Goal: Information Seeking & Learning: Check status

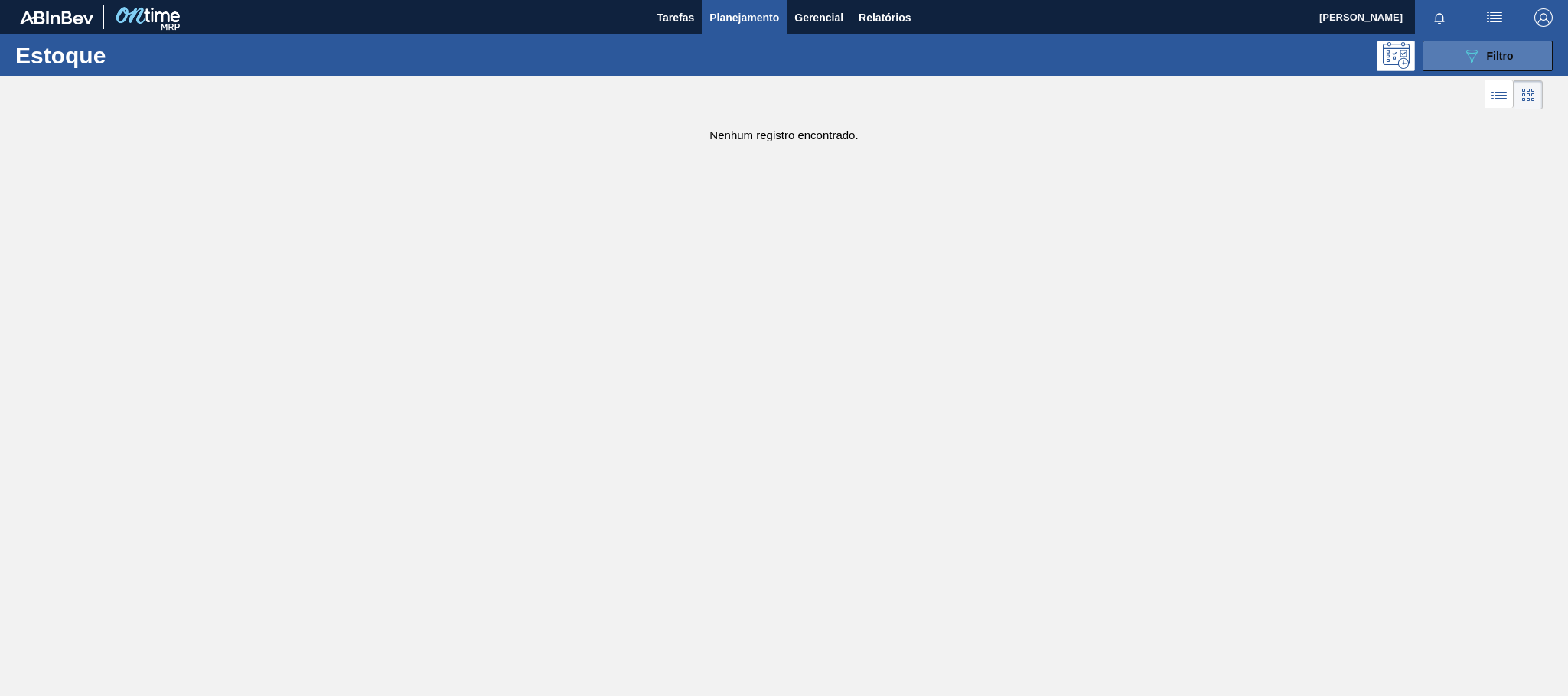
click at [1492, 51] on span "Filtro" at bounding box center [1500, 55] width 26 height 12
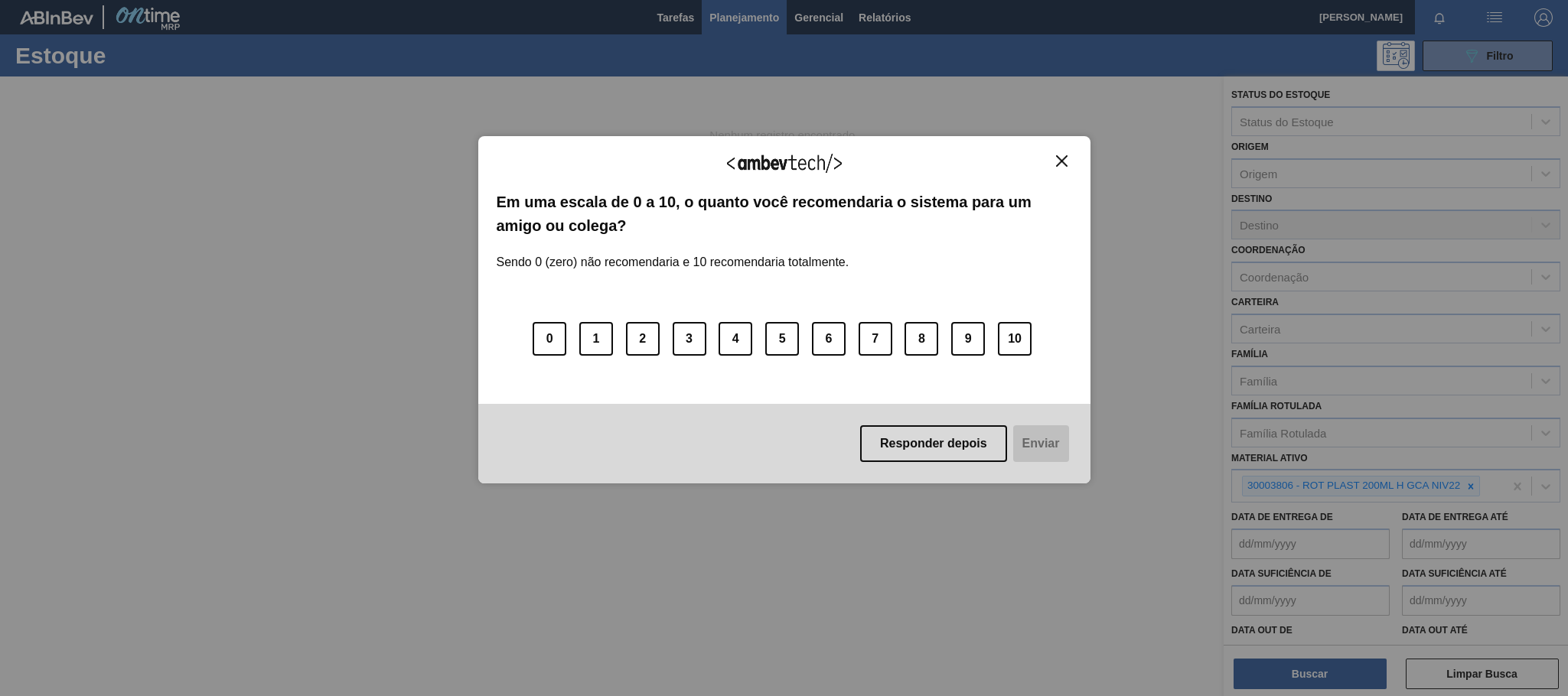
click at [1052, 160] on button "Close" at bounding box center [1062, 161] width 21 height 13
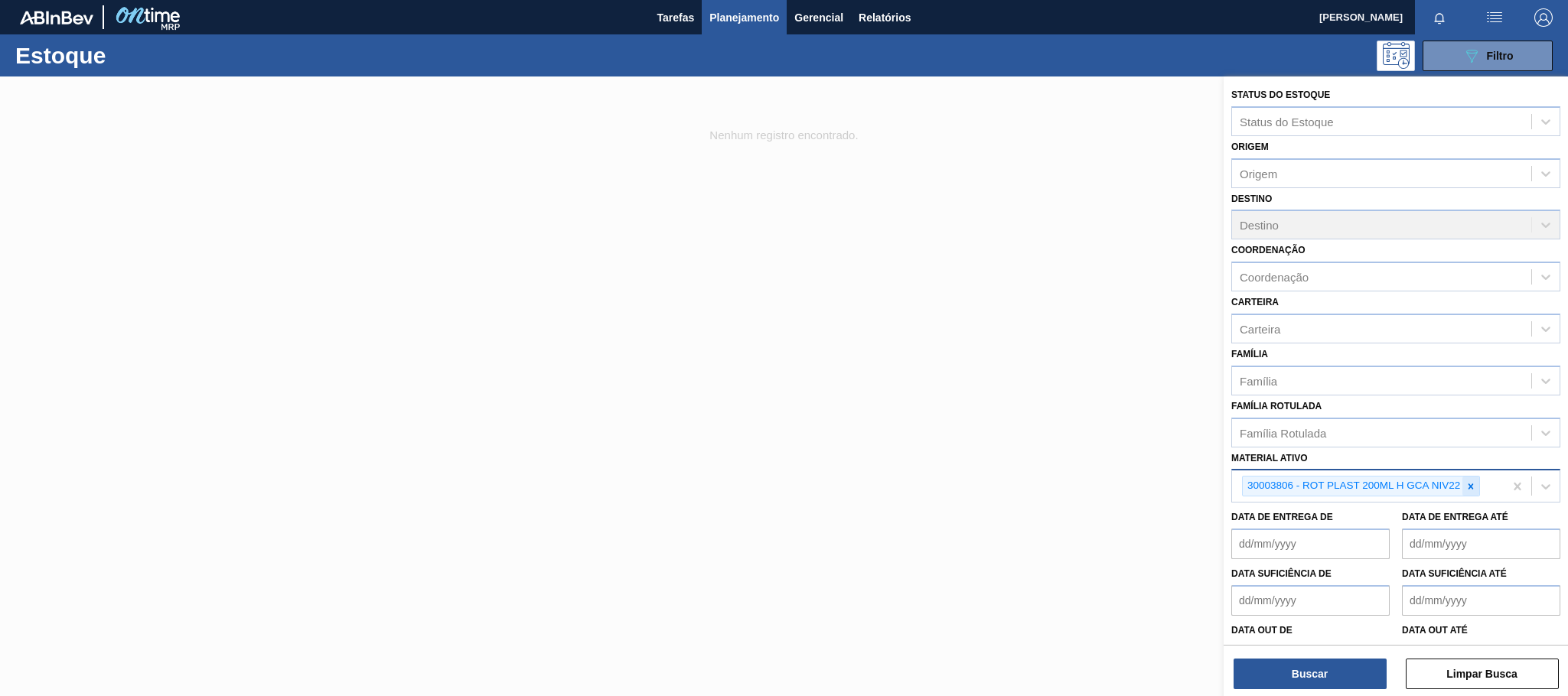
click at [1470, 489] on icon at bounding box center [1470, 486] width 10 height 10
paste ativo "30034490"
type ativo "30034490"
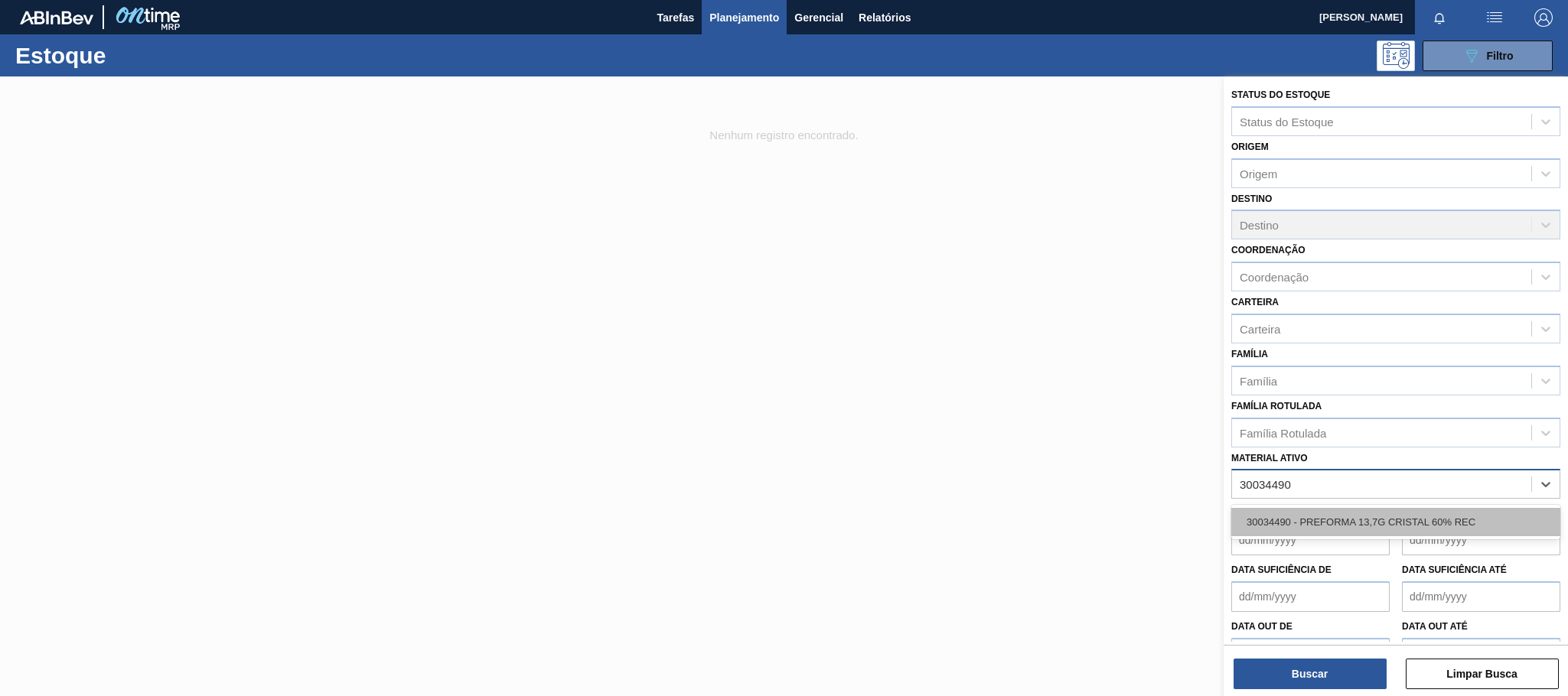
click at [1412, 516] on div "30034490 - PREFORMA 13,7G CRISTAL 60% REC" at bounding box center [1396, 521] width 329 height 28
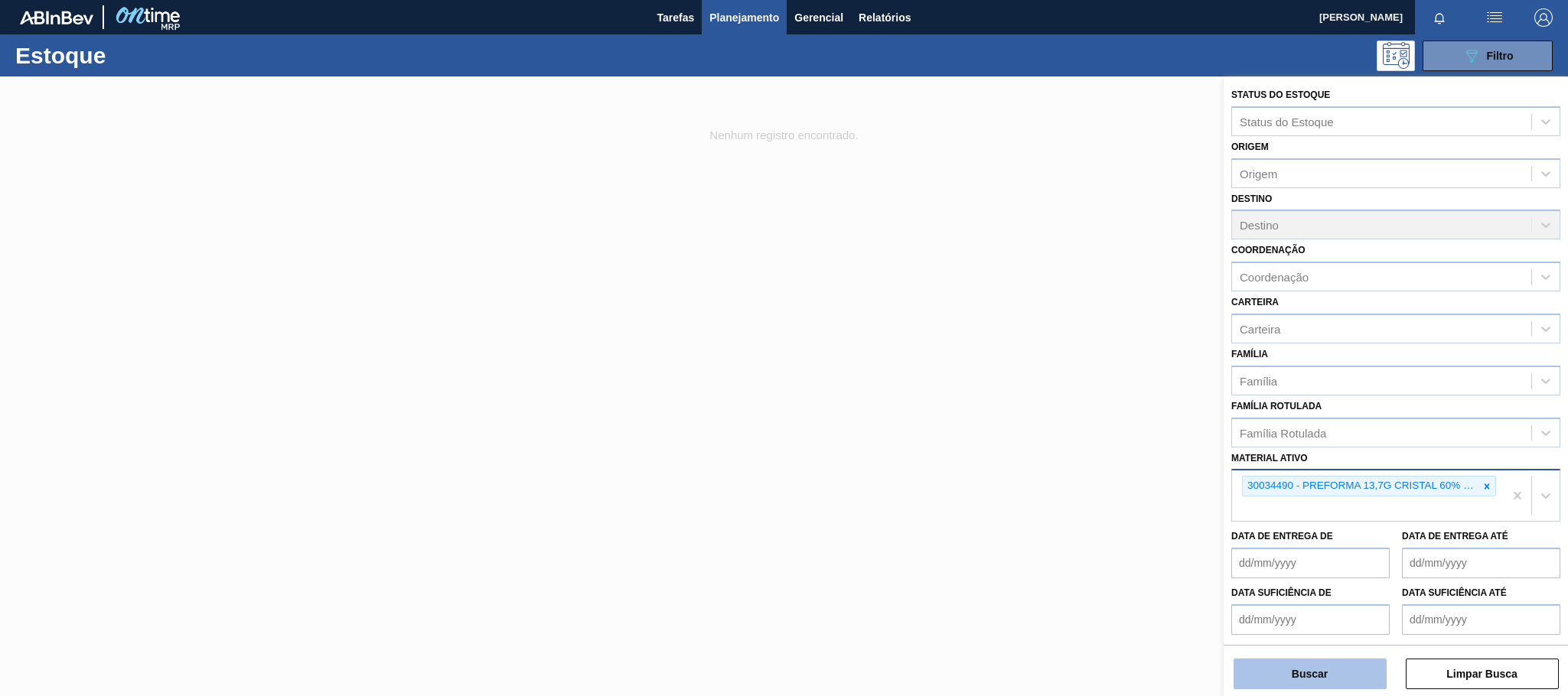
click at [1319, 668] on button "Buscar" at bounding box center [1310, 674] width 153 height 30
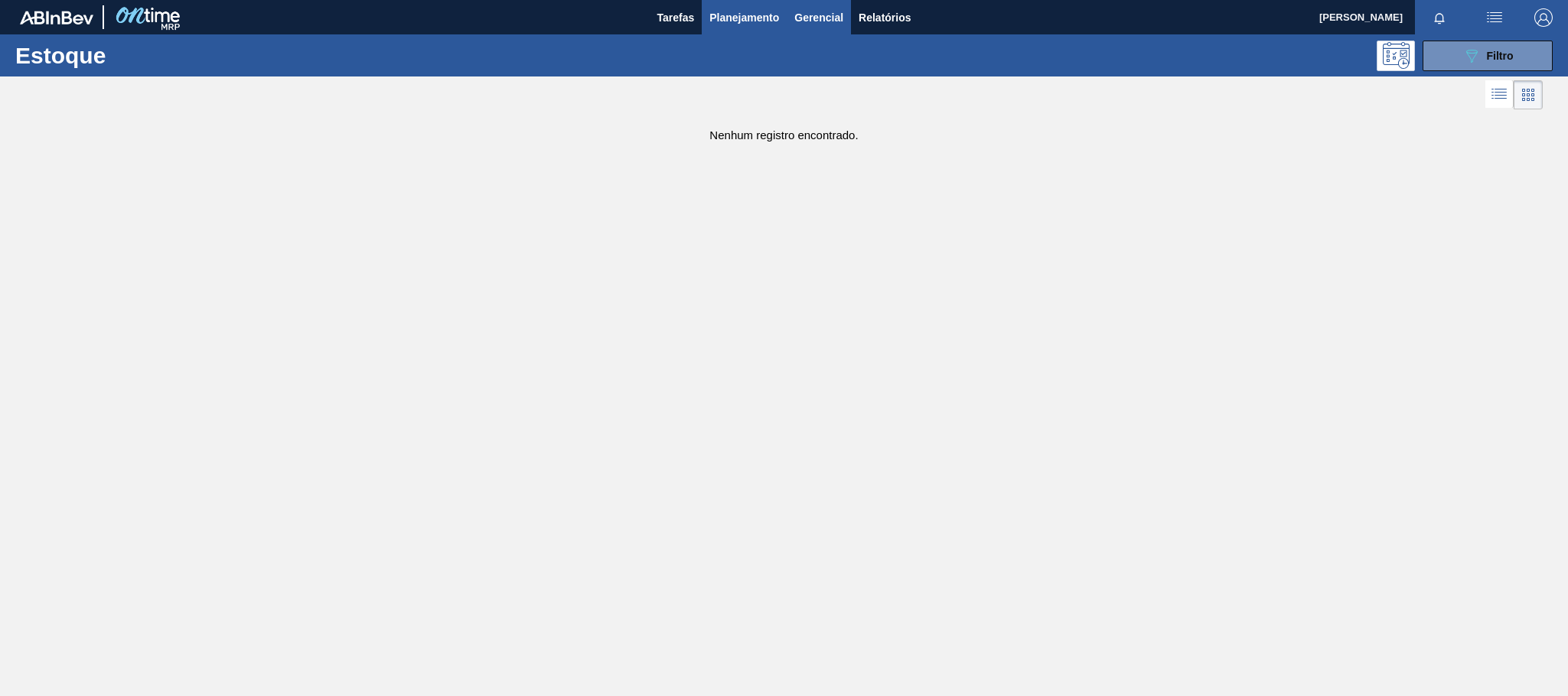
click at [837, 9] on span "Gerencial" at bounding box center [818, 17] width 49 height 18
click at [1472, 65] on div at bounding box center [784, 348] width 1568 height 696
click at [1460, 59] on button "089F7B8B-B2A5-4AFE-B5C0-19BA573D28AC Filtro" at bounding box center [1487, 56] width 130 height 30
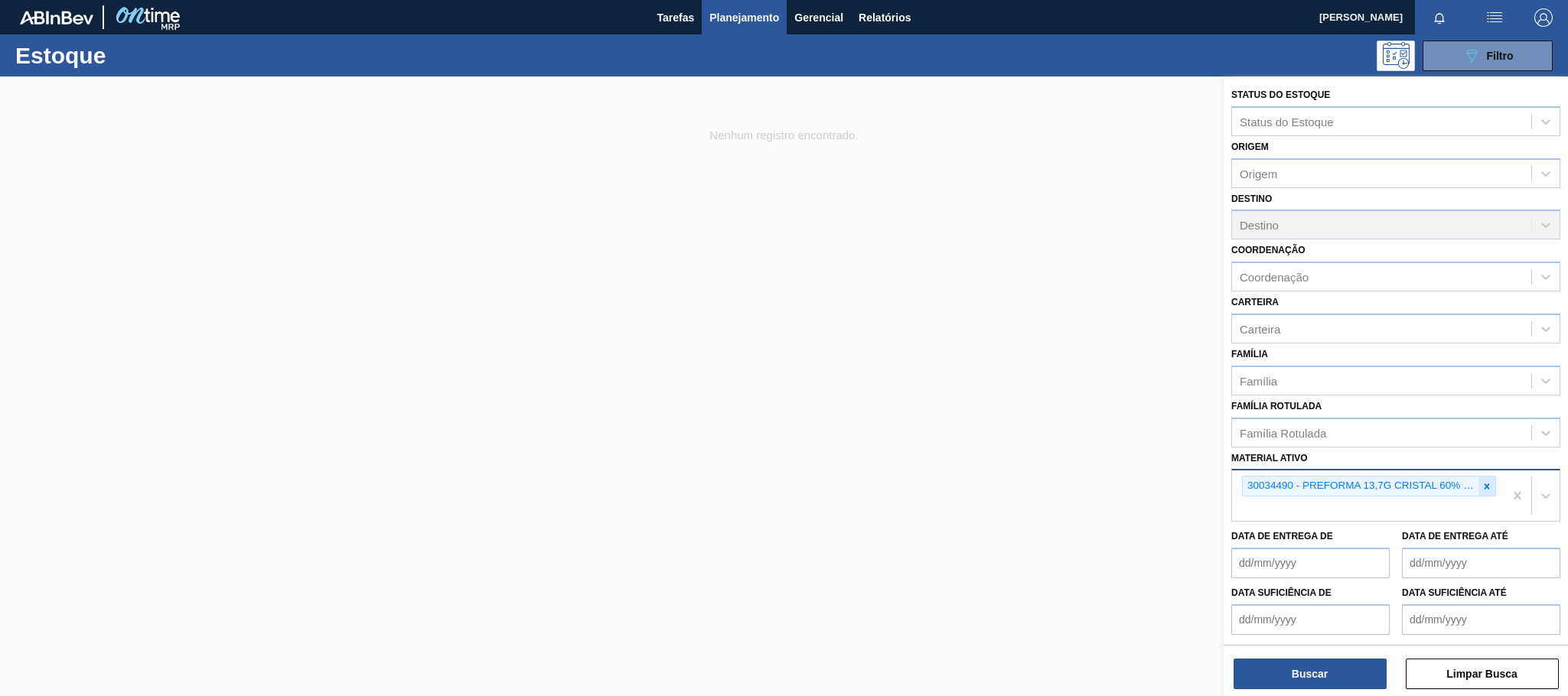
click at [1481, 484] on icon at bounding box center [1486, 486] width 10 height 10
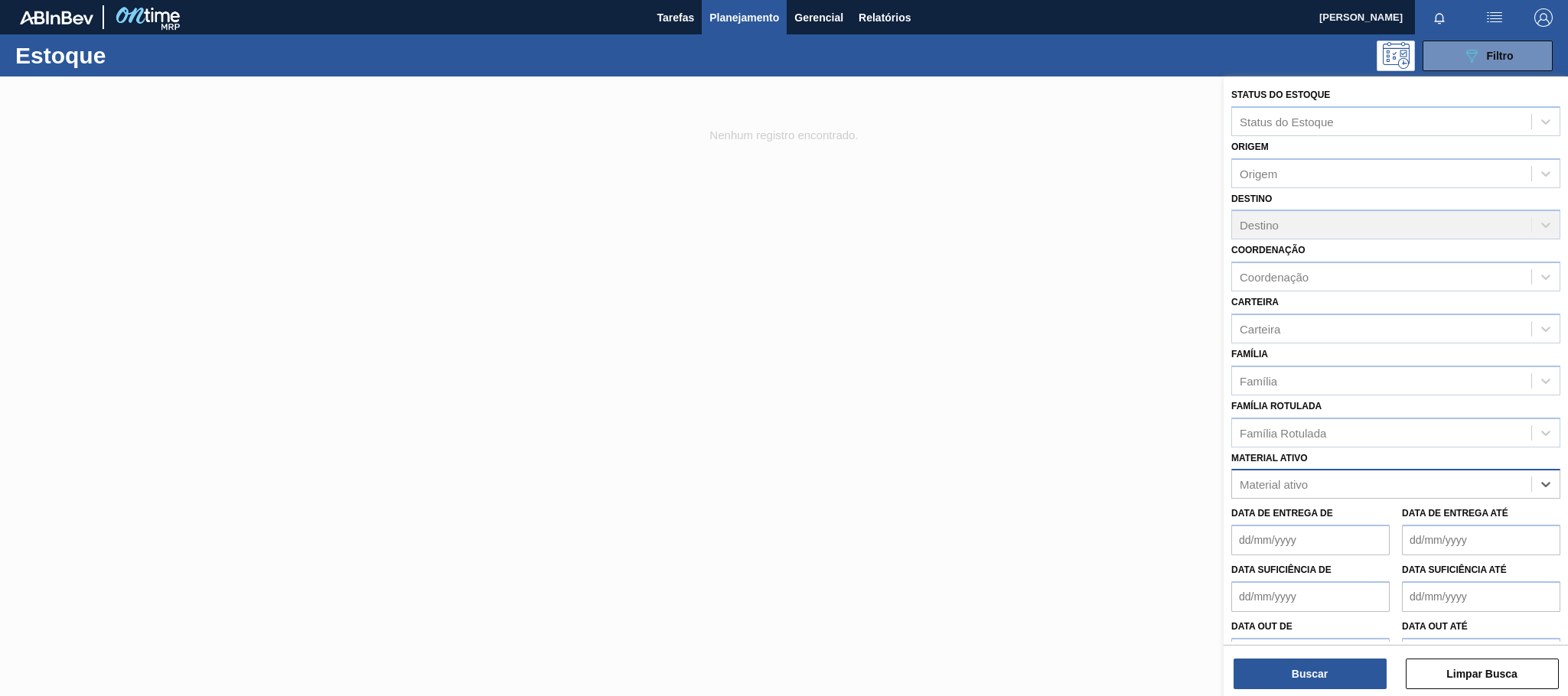
paste ativo "30003697"
type ativo "30003697"
click at [1424, 530] on div "30003697 - TAMPA PLAST INJECAP LIMONETO S/LINER" at bounding box center [1396, 521] width 329 height 28
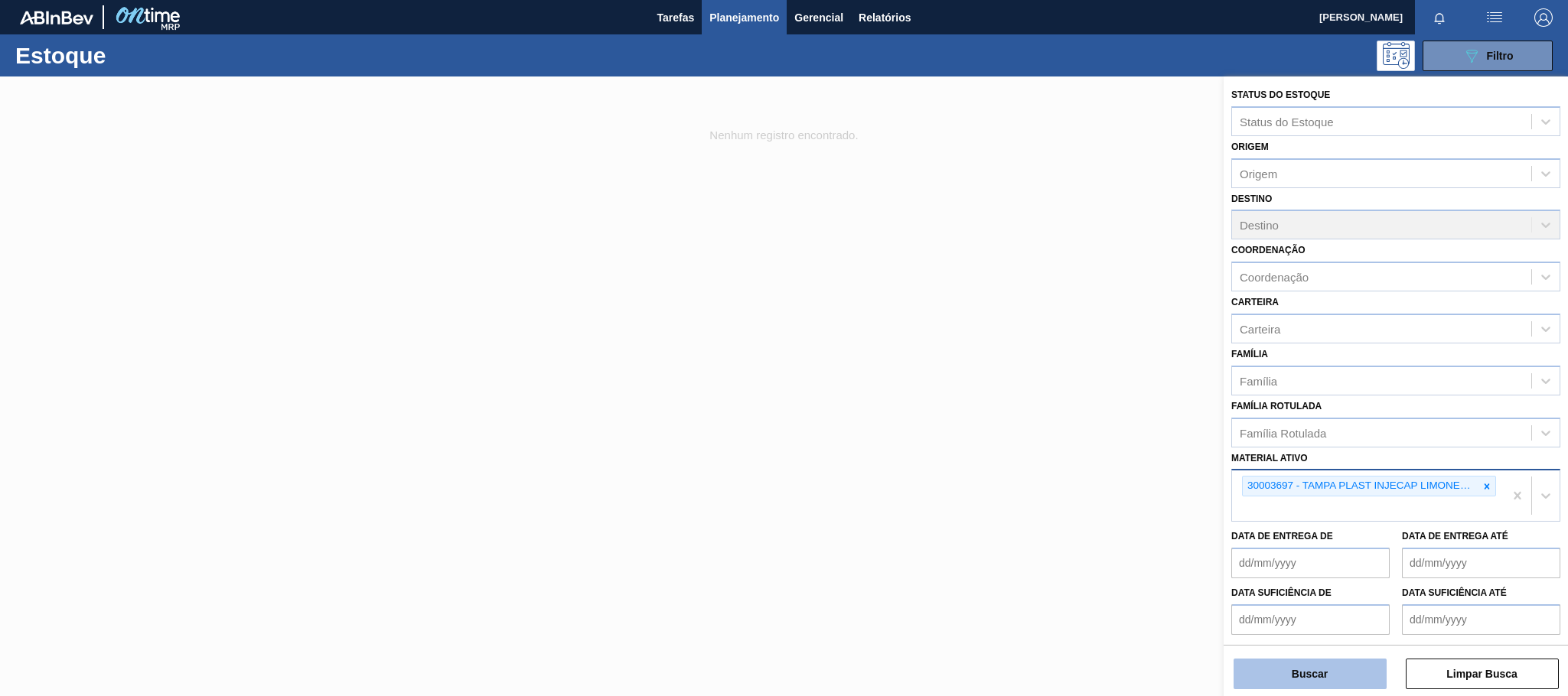
click at [1290, 659] on button "Buscar" at bounding box center [1310, 674] width 153 height 30
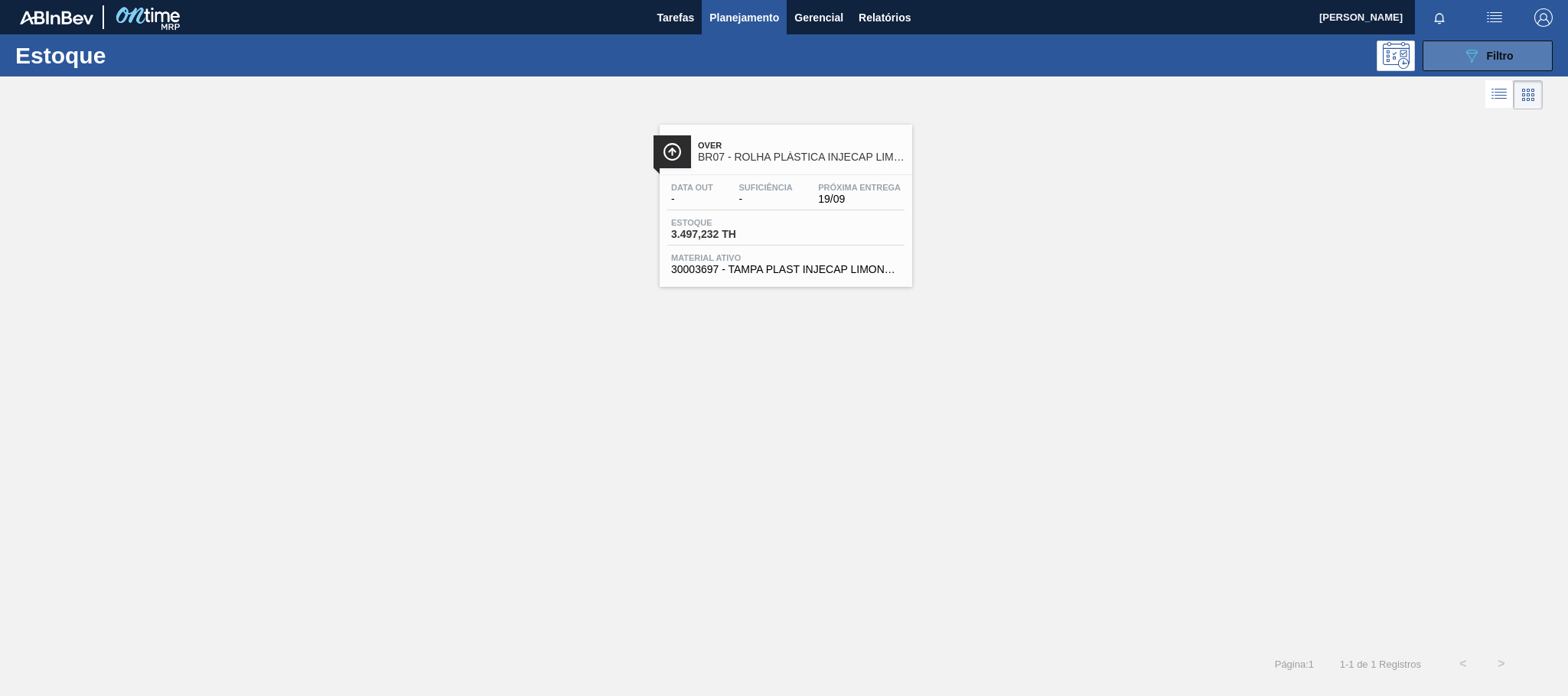
click at [1492, 65] on button "089F7B8B-B2A5-4AFE-B5C0-19BA573D28AC Filtro" at bounding box center [1487, 56] width 130 height 30
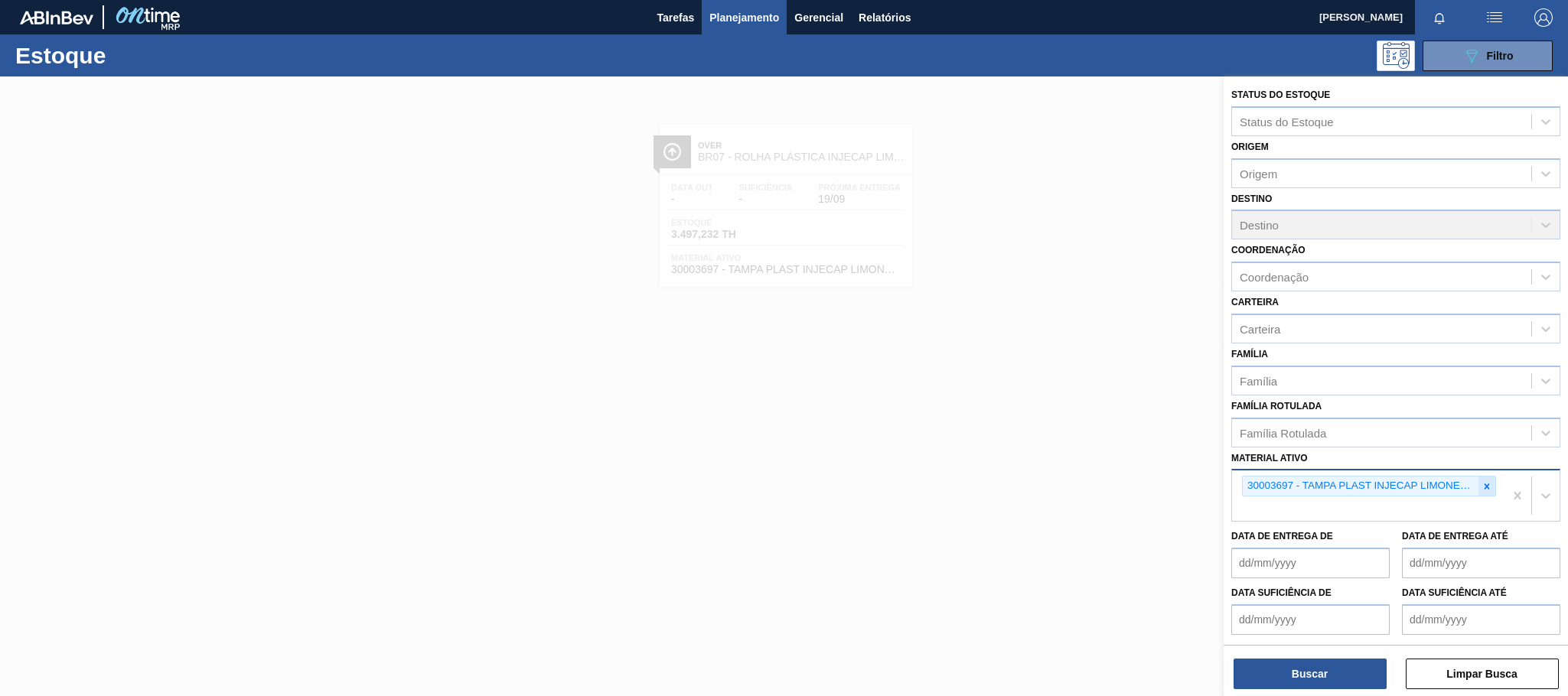
click at [1481, 480] on div at bounding box center [1486, 486] width 17 height 19
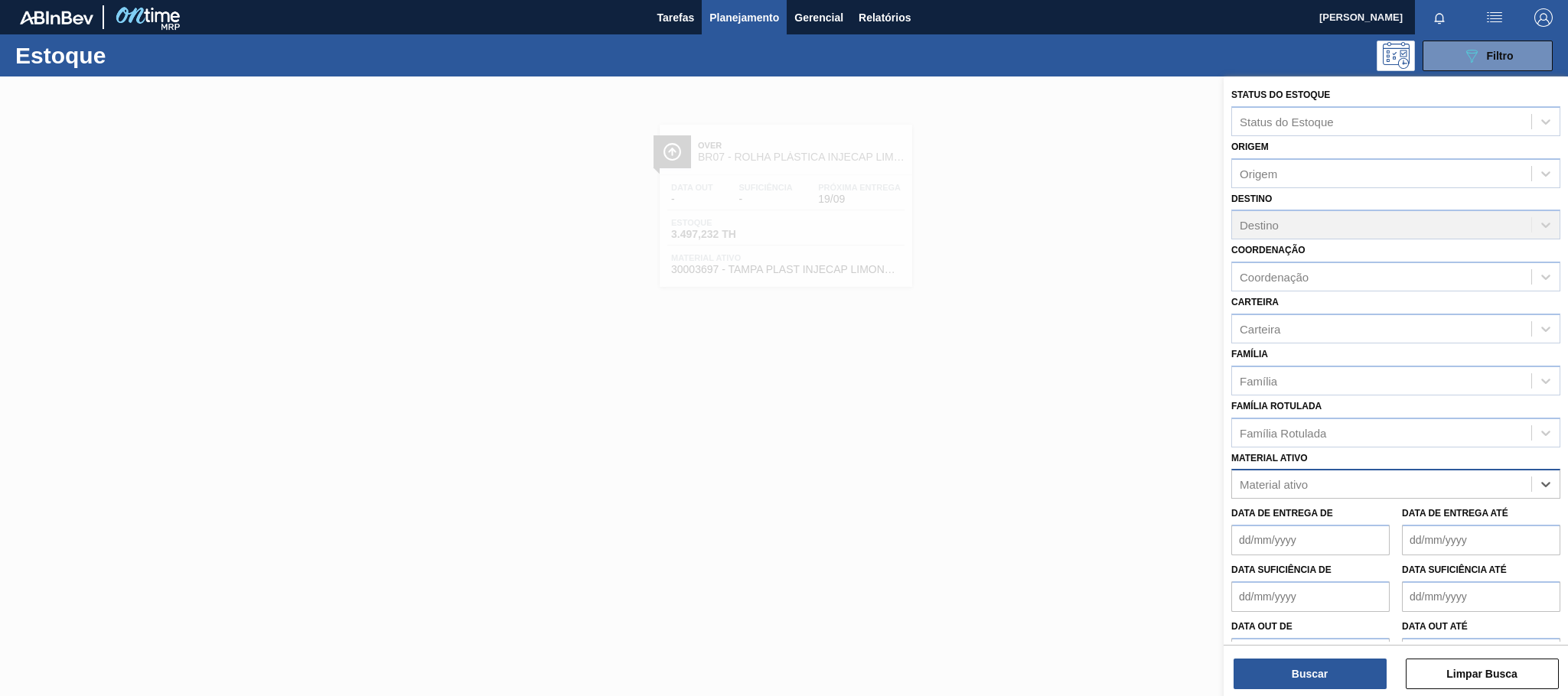
paste ativo "30033702"
type ativo "30033702"
click at [1396, 521] on div "30033702 - PREFORMA 178G CRISTAL 100 RECICLADA" at bounding box center [1396, 521] width 329 height 28
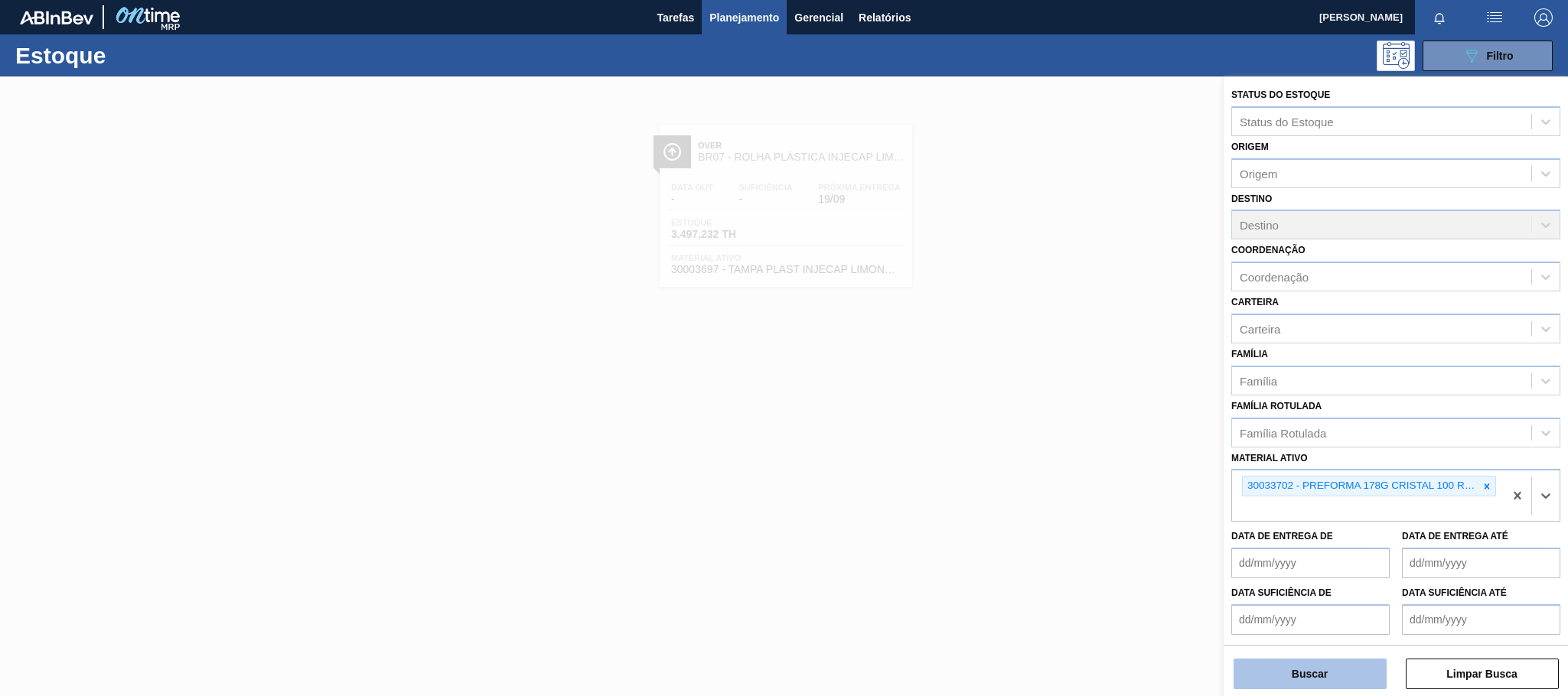
click at [1305, 678] on button "Buscar" at bounding box center [1310, 674] width 153 height 30
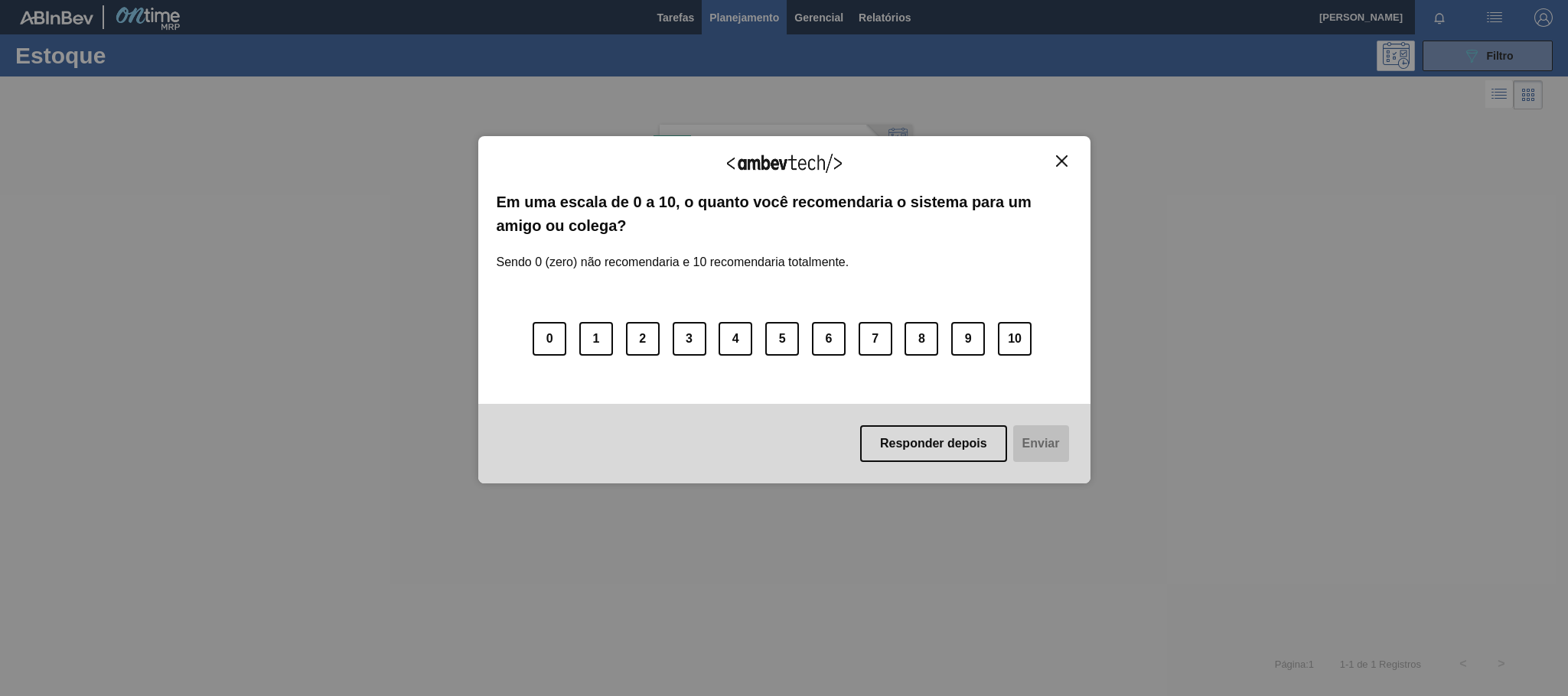
drag, startPoint x: 1068, startPoint y: 158, endPoint x: 1095, endPoint y: 144, distance: 30.4
click at [1065, 158] on button "Close" at bounding box center [1062, 161] width 21 height 13
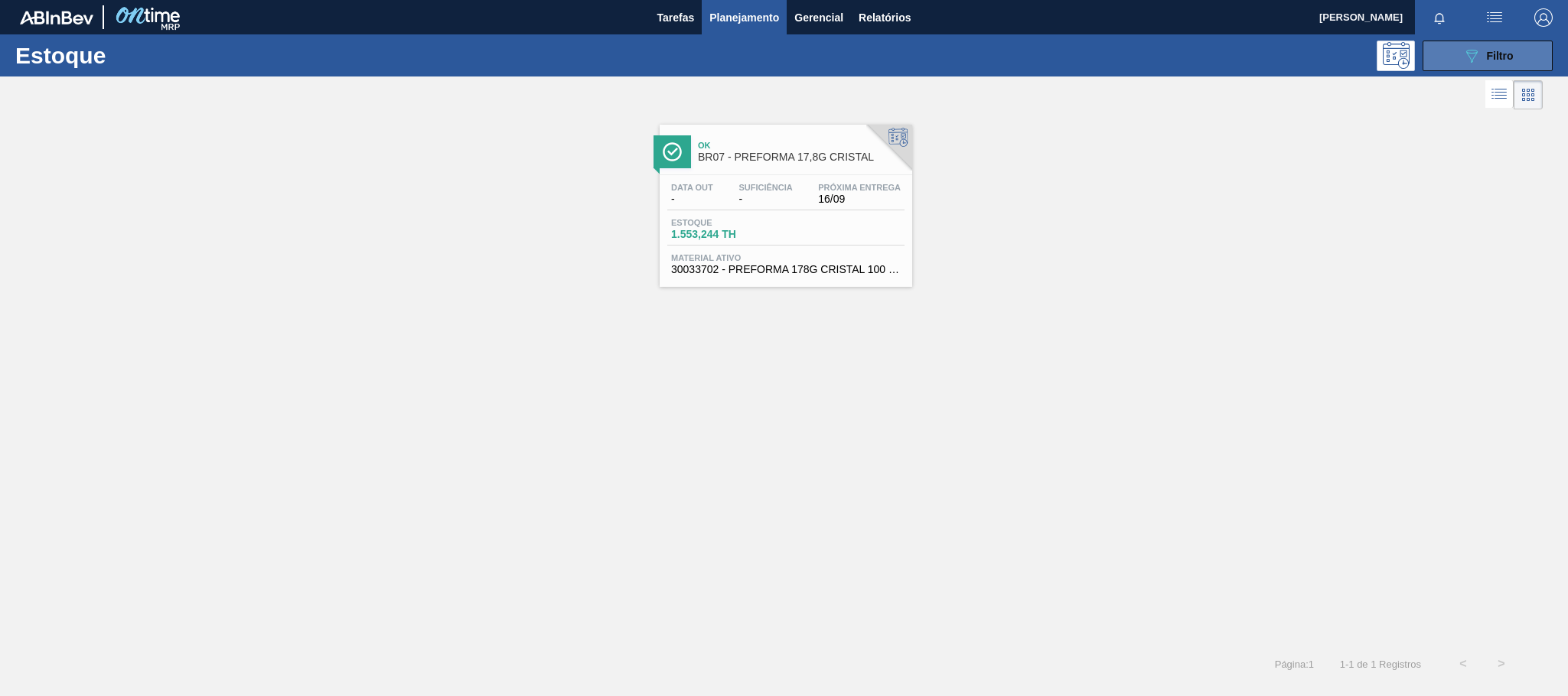
click at [1484, 49] on div "089F7B8B-B2A5-4AFE-B5C0-19BA573D28AC Filtro" at bounding box center [1488, 55] width 51 height 18
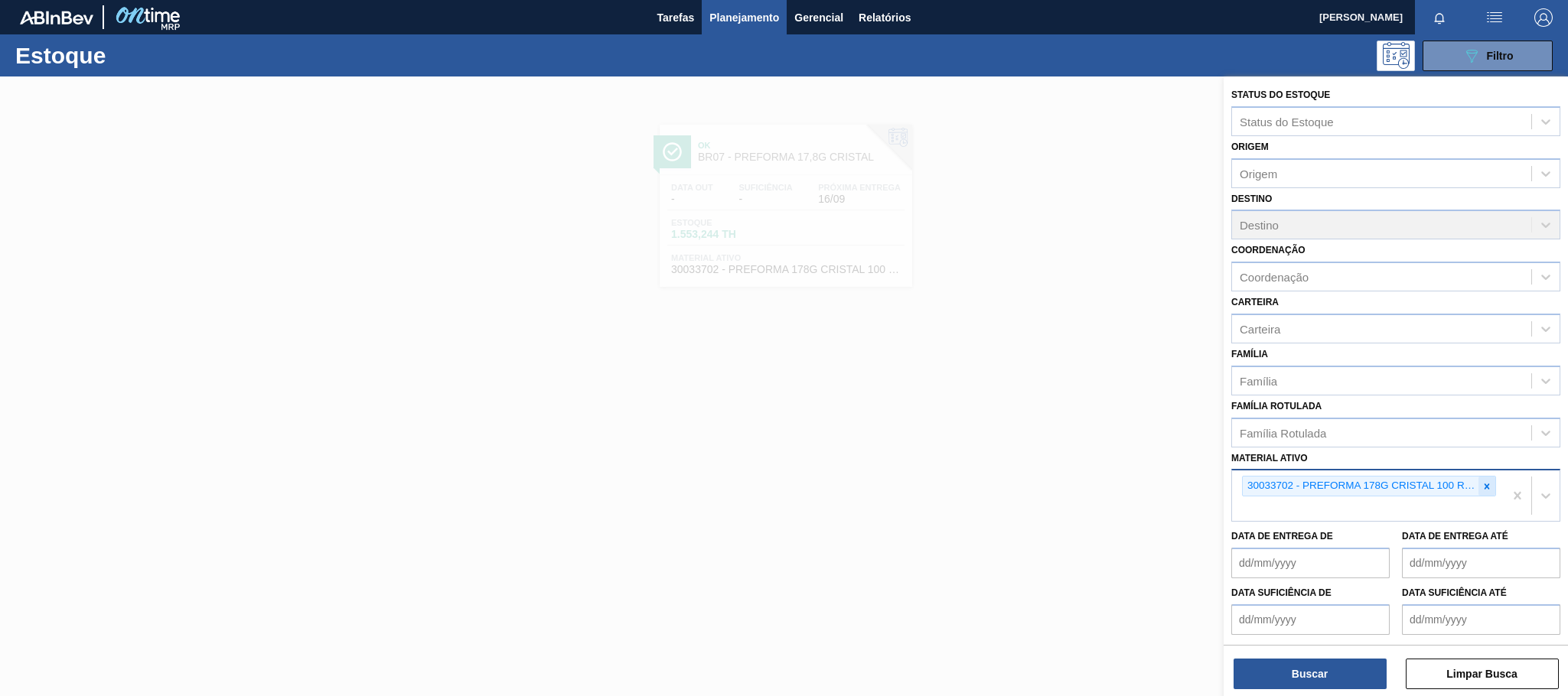
click at [1481, 489] on icon at bounding box center [1486, 486] width 10 height 10
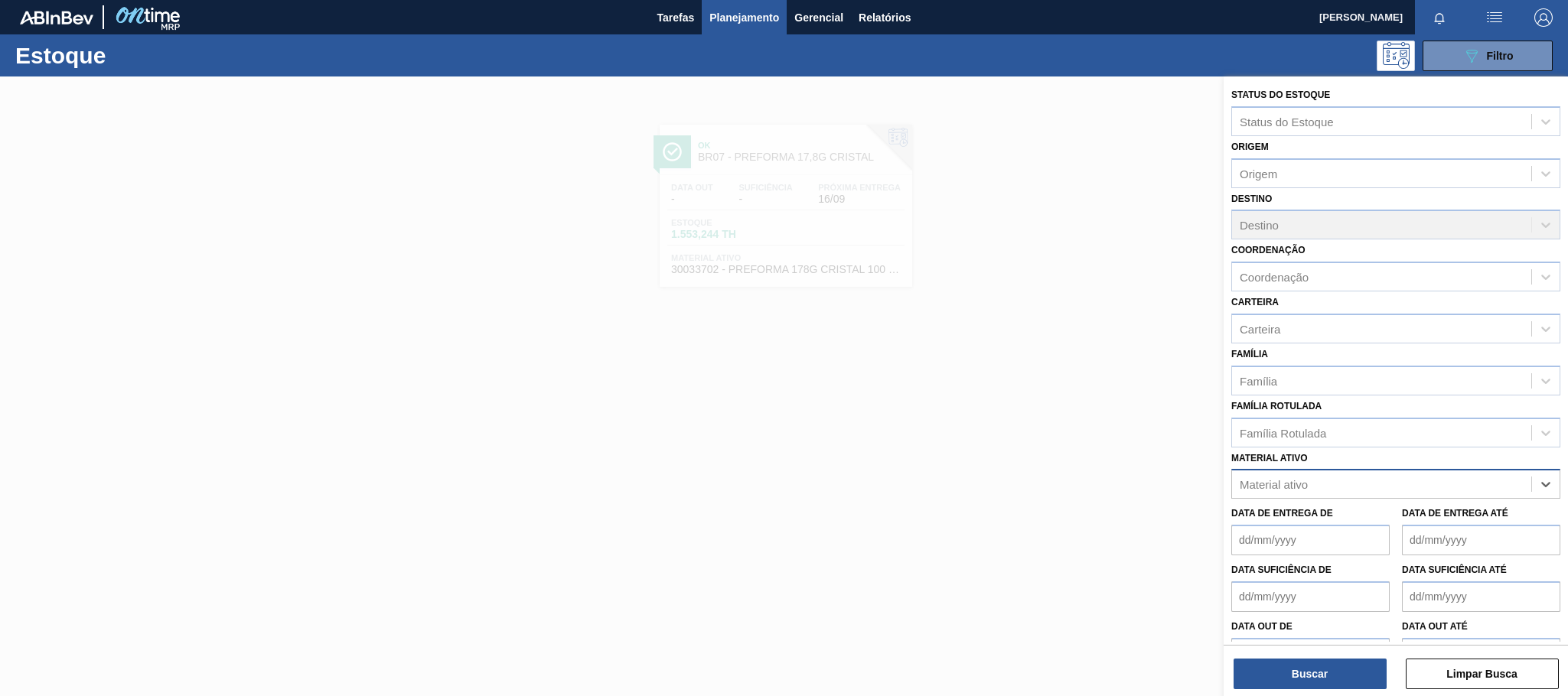
paste ativo "30030646"
type ativo "30030646"
click at [1353, 516] on div "30030646 - TAMPA PLAST INJECAP PEPSI ZERO NIV24" at bounding box center [1396, 521] width 329 height 28
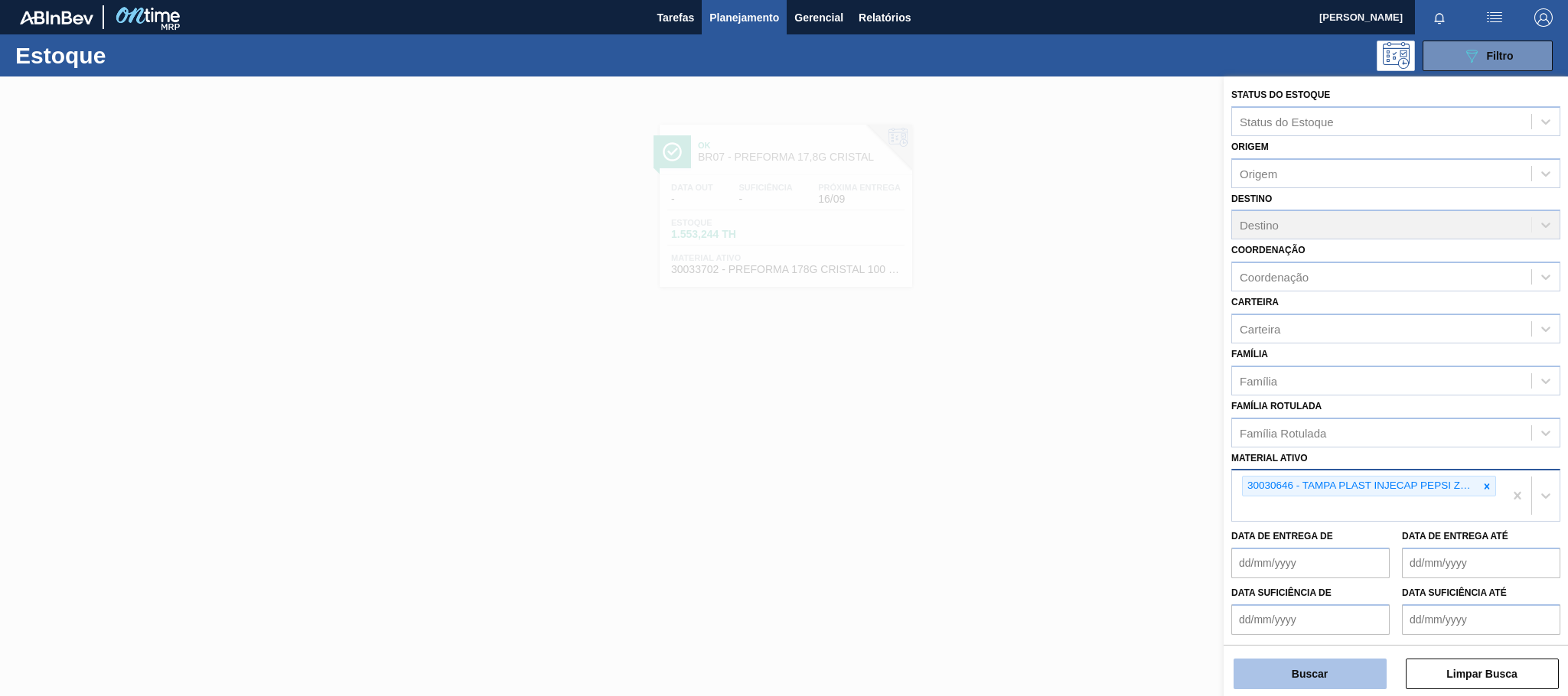
click at [1313, 669] on button "Buscar" at bounding box center [1310, 674] width 153 height 30
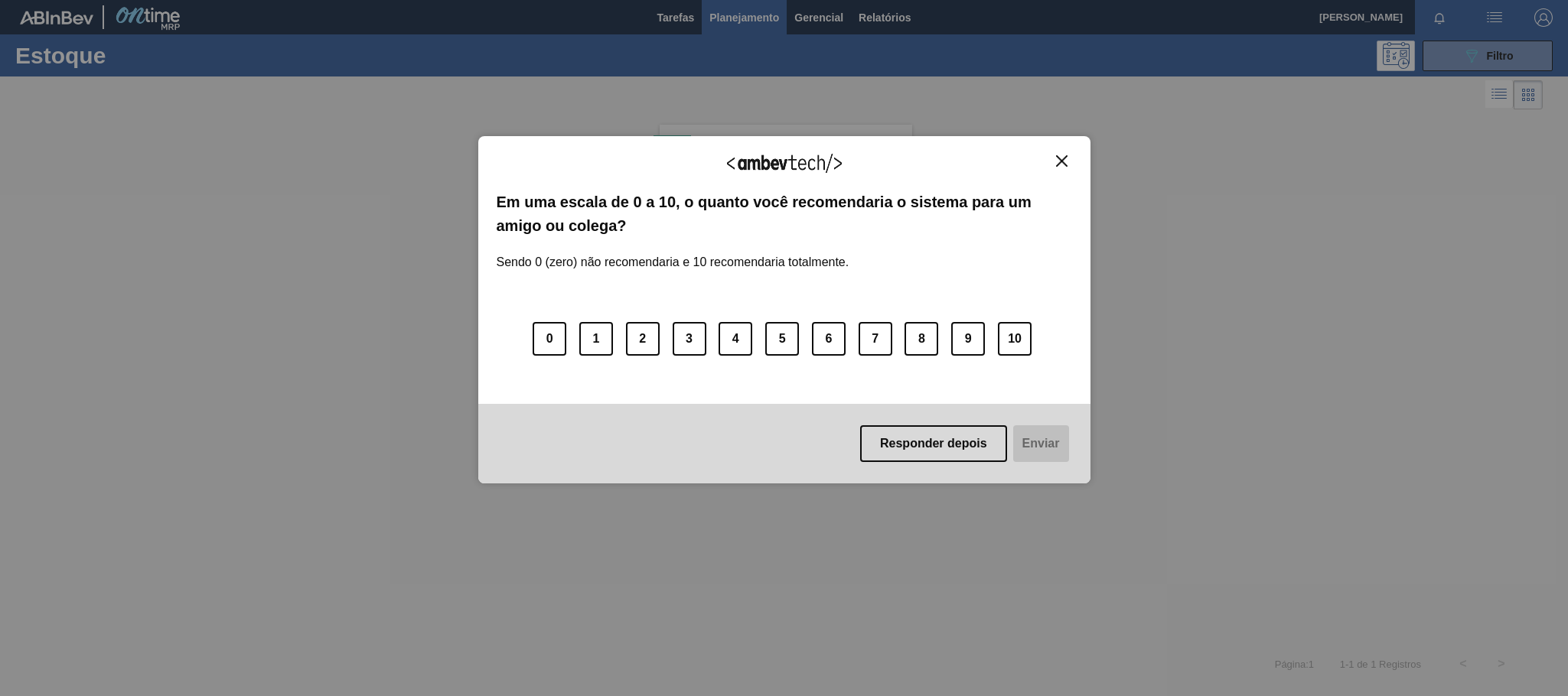
click at [1061, 157] on img "Close" at bounding box center [1061, 161] width 11 height 11
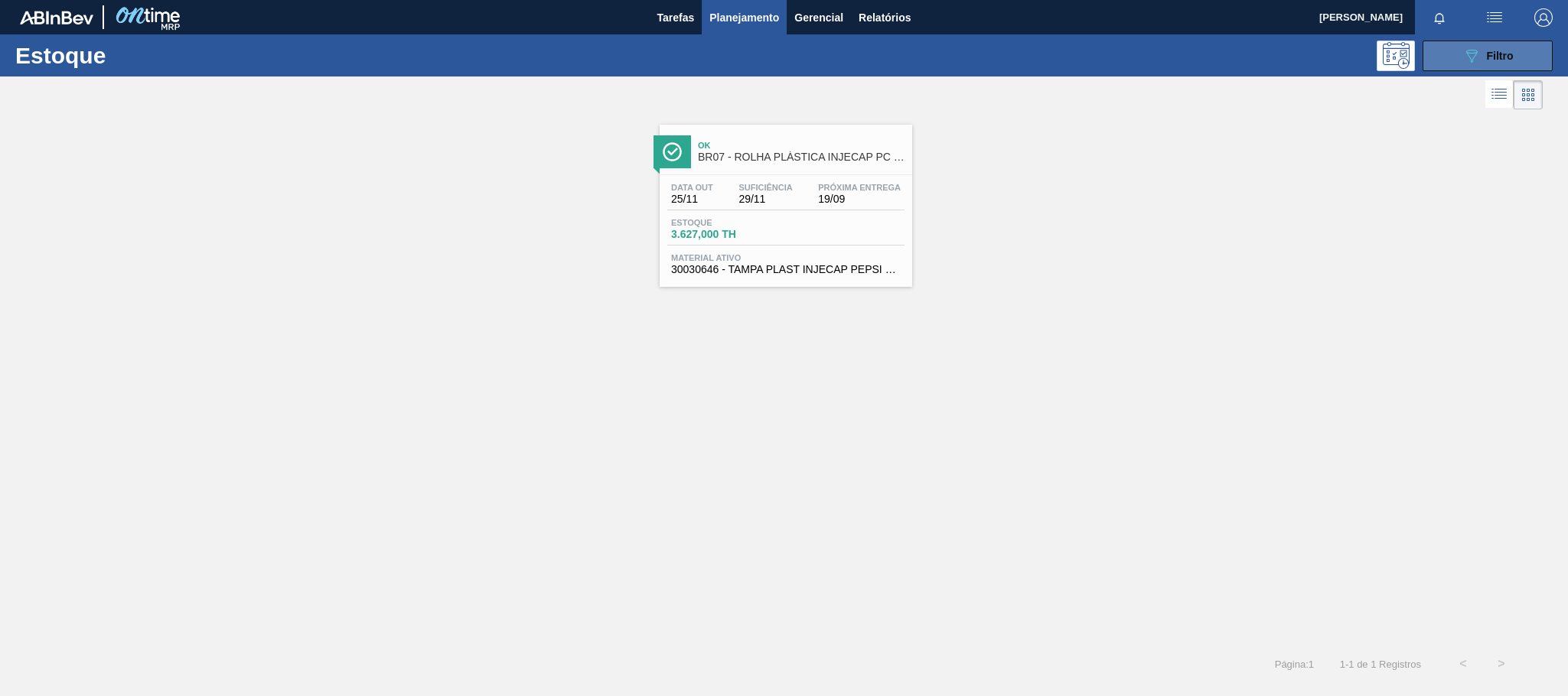
drag, startPoint x: 1501, startPoint y: 39, endPoint x: 1469, endPoint y: 48, distance: 33.2
click at [1499, 39] on div "Estoque 089F7B8B-B2A5-4AFE-B5C0-19BA573D28AC Filtro" at bounding box center [784, 55] width 1568 height 42
click at [1469, 48] on icon "089F7B8B-B2A5-4AFE-B5C0-19BA573D28AC" at bounding box center [1471, 55] width 18 height 18
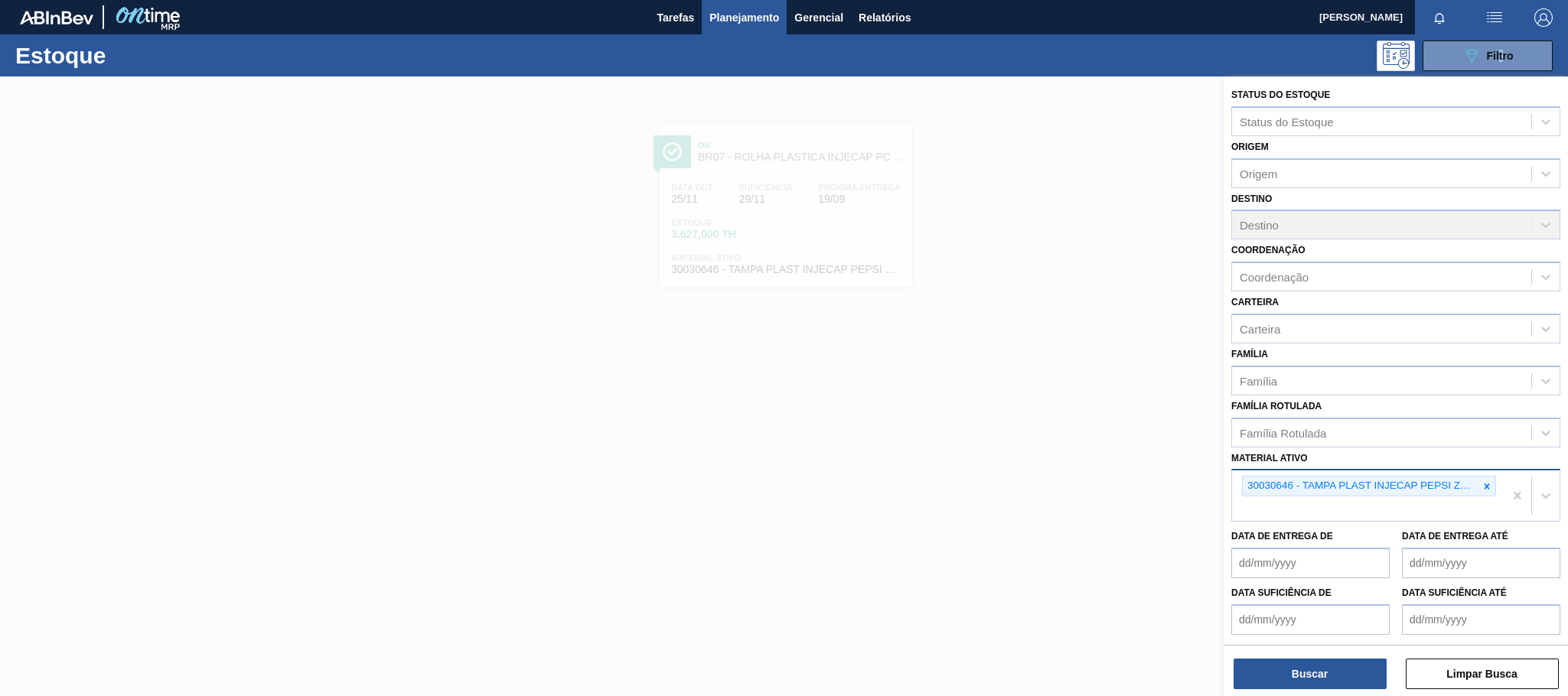
click at [1481, 482] on icon at bounding box center [1486, 486] width 10 height 10
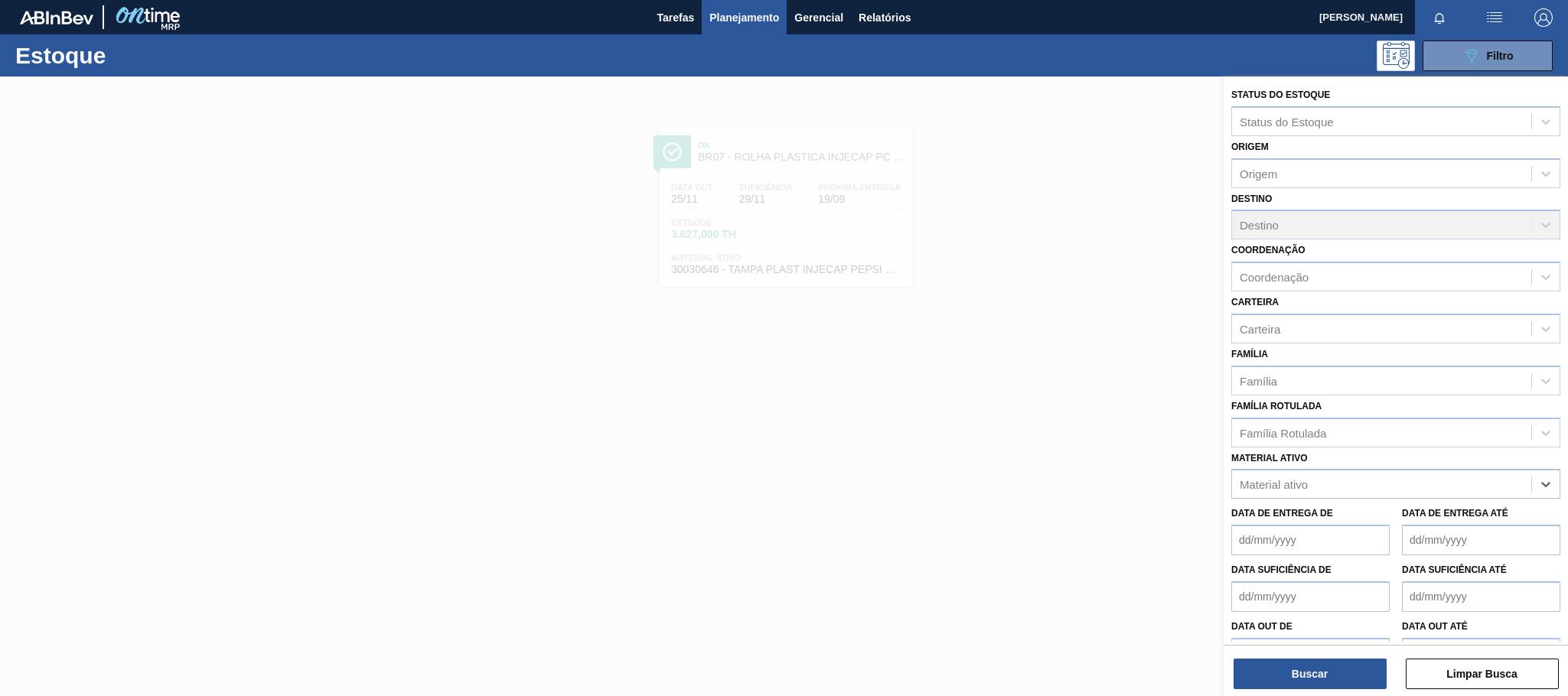
paste ativo "30002876"
type ativo "30002876"
click at [1327, 515] on div "30002876 - KIT PEPSI COLA ZERO NF" at bounding box center [1396, 521] width 329 height 28
click at [1297, 679] on button "Buscar" at bounding box center [1310, 674] width 153 height 30
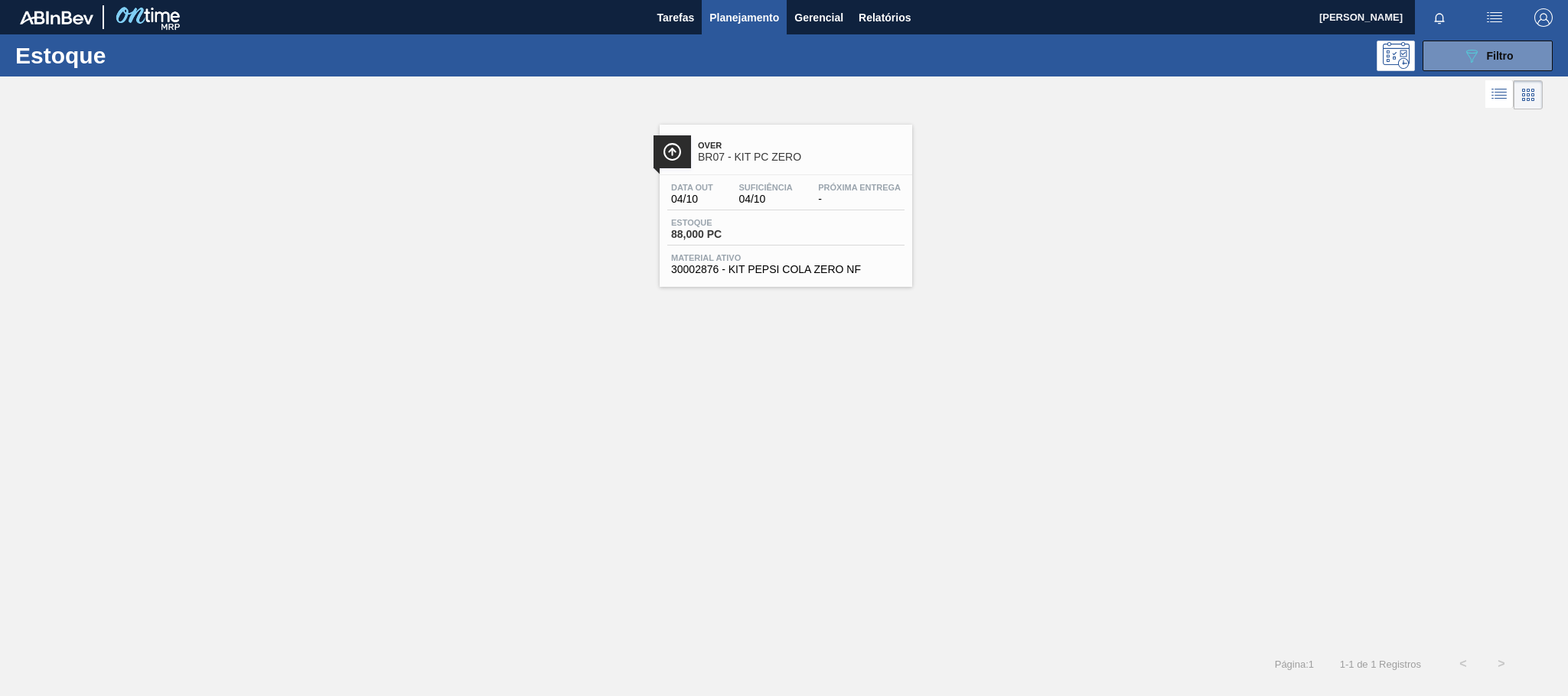
click at [790, 149] on span "Over" at bounding box center [801, 145] width 207 height 9
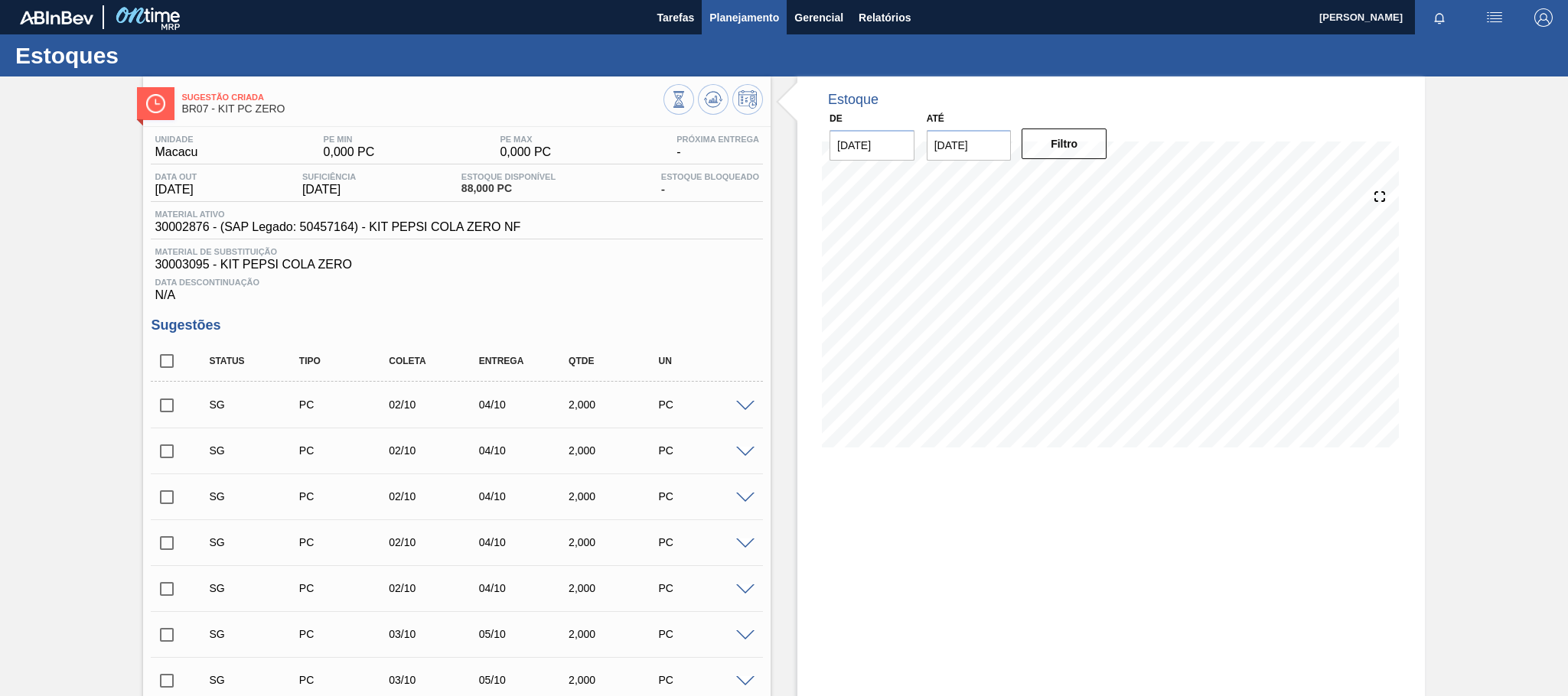
click at [781, 24] on button "Planejamento" at bounding box center [744, 17] width 85 height 34
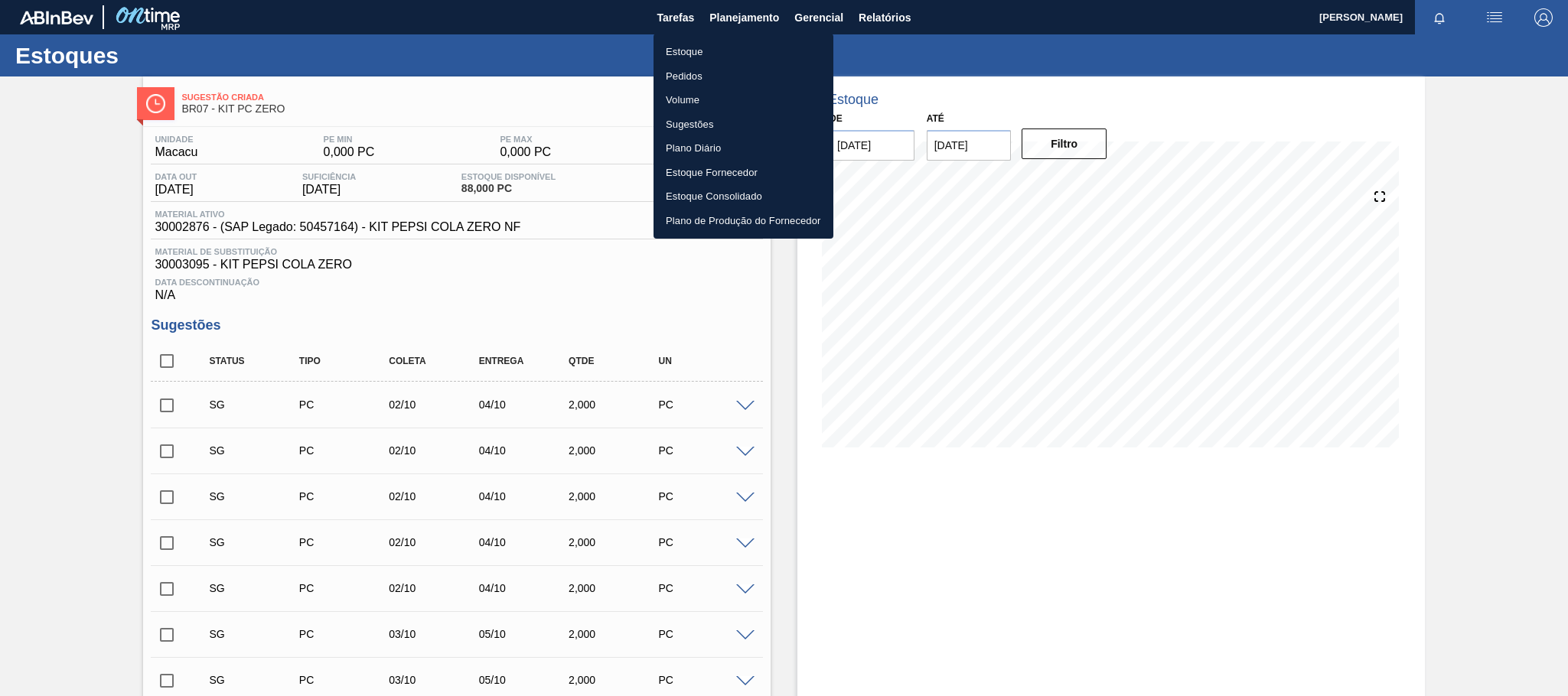
click at [698, 47] on li "Estoque" at bounding box center [743, 52] width 180 height 25
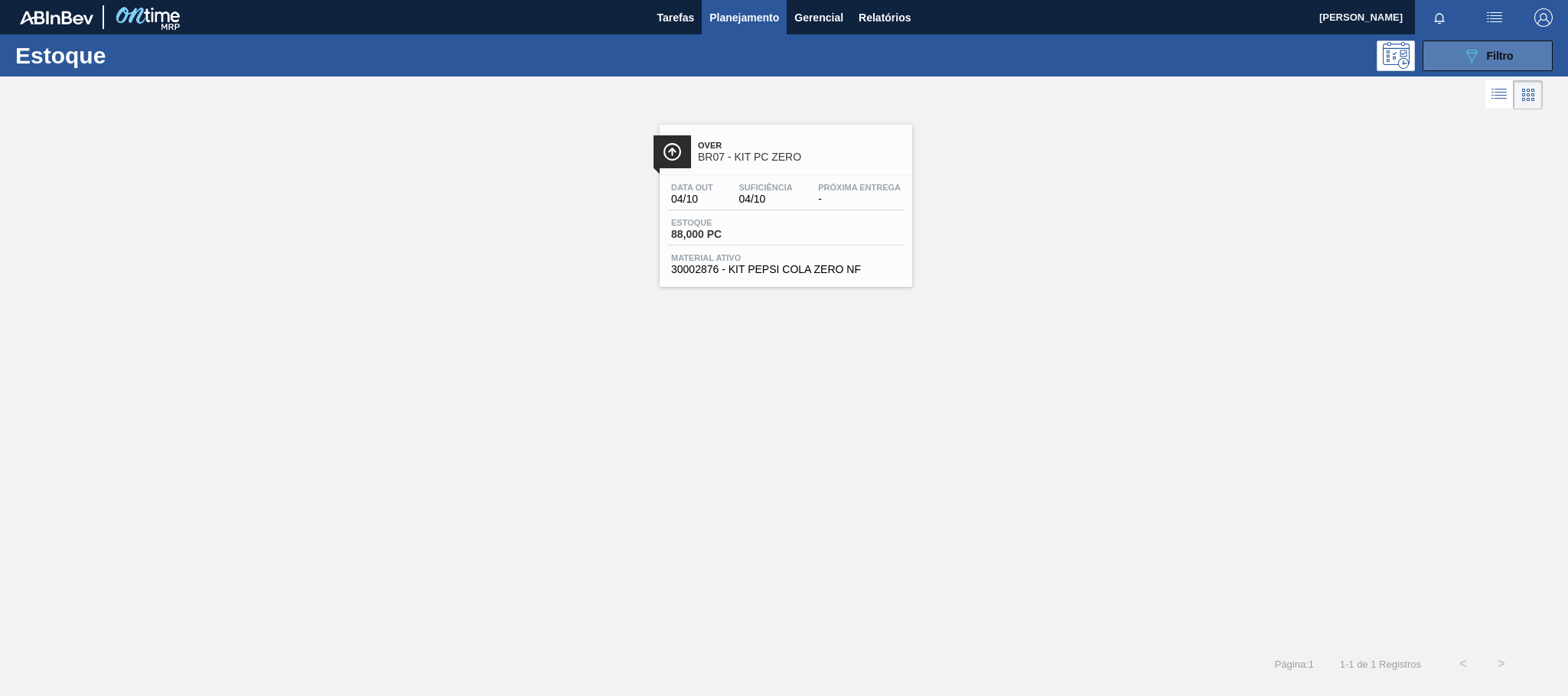
click at [1488, 62] on div "089F7B8B-B2A5-4AFE-B5C0-19BA573D28AC Filtro" at bounding box center [1488, 55] width 51 height 18
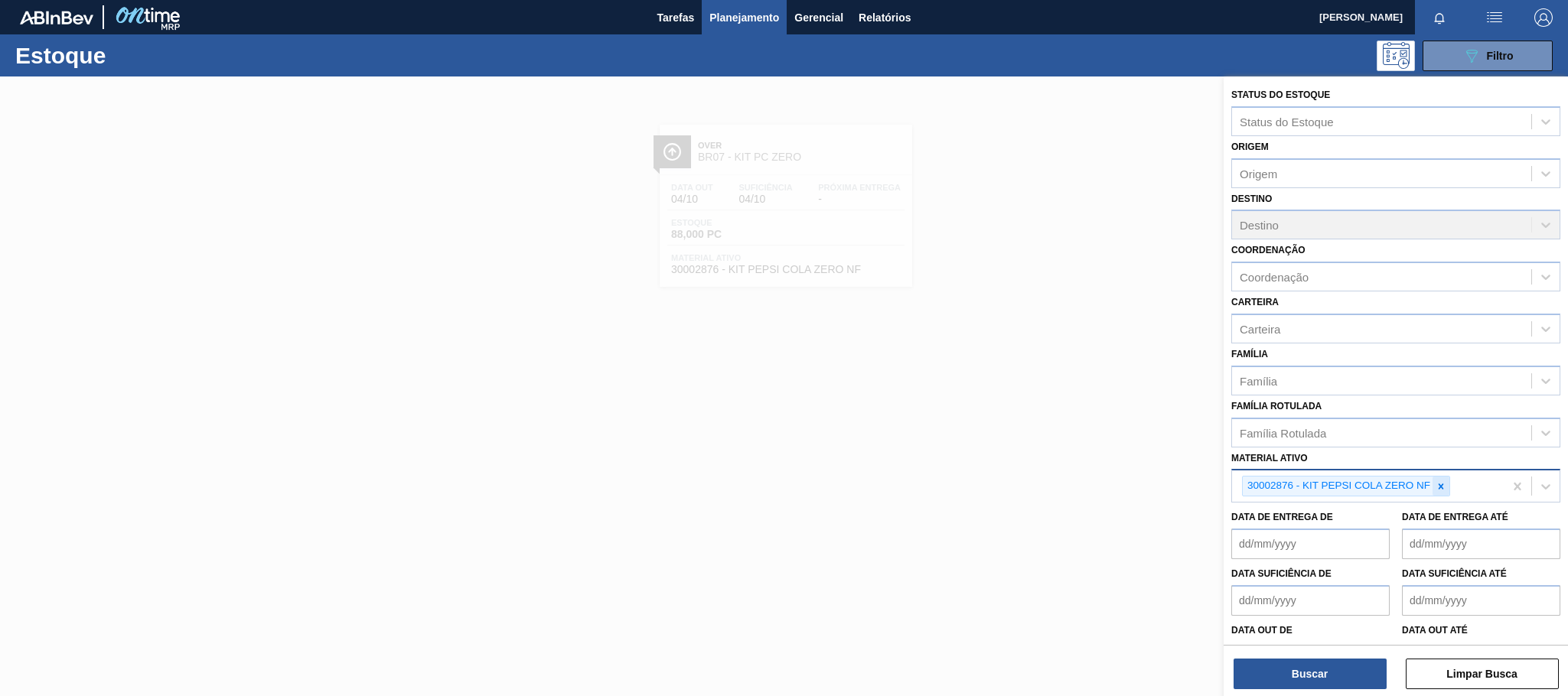
click at [1444, 489] on icon at bounding box center [1440, 486] width 6 height 6
paste ativo "30003513"
type ativo "30003513"
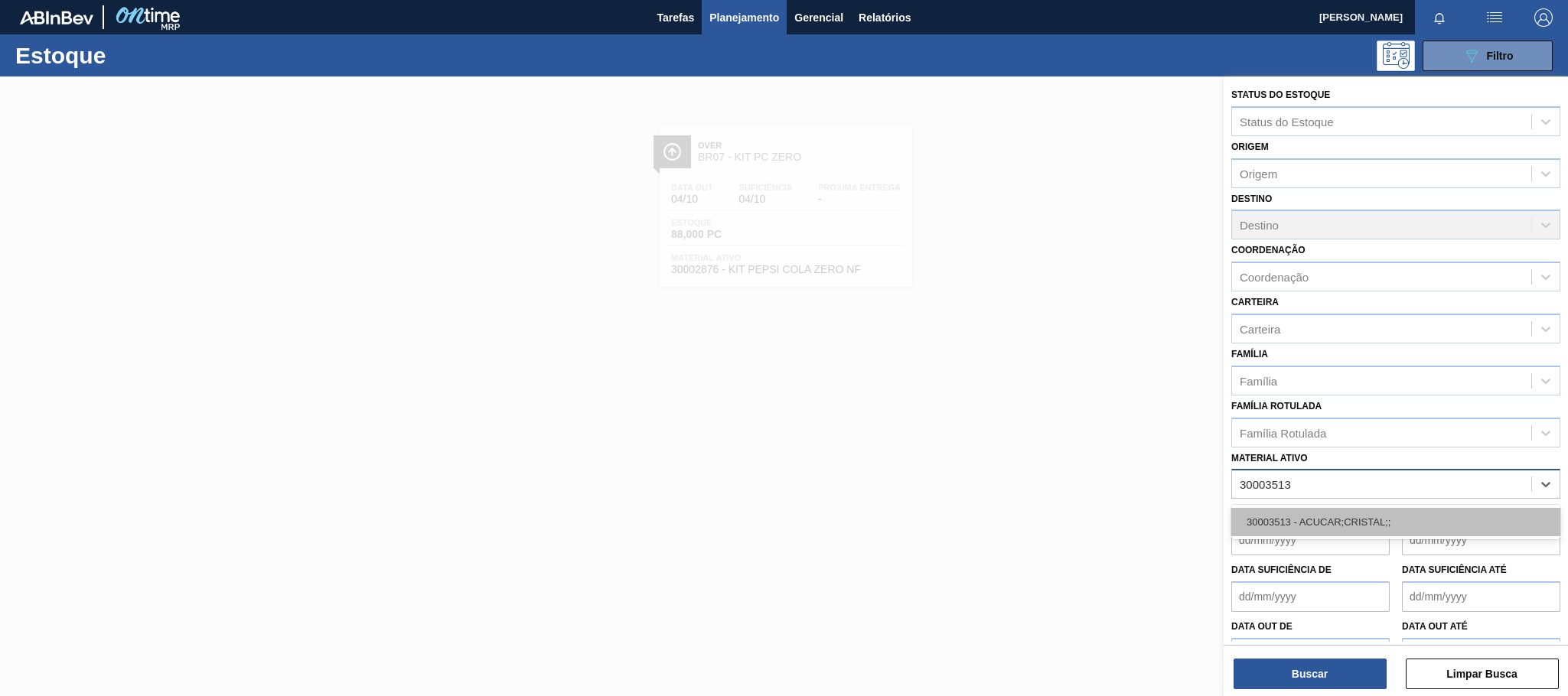
click at [1316, 525] on div "30003513 - ACUCAR;CRISTAL;;" at bounding box center [1396, 521] width 329 height 28
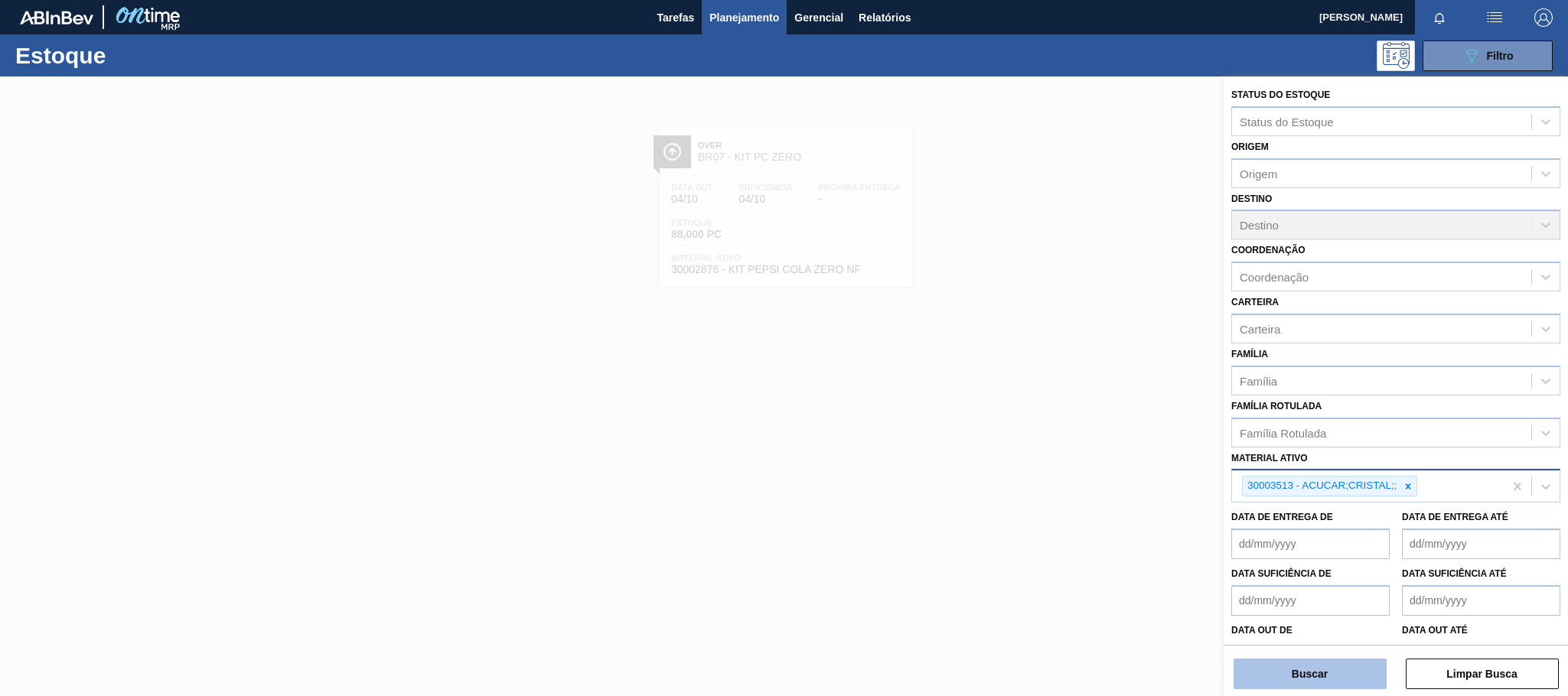
click at [1300, 684] on button "Buscar" at bounding box center [1310, 674] width 153 height 30
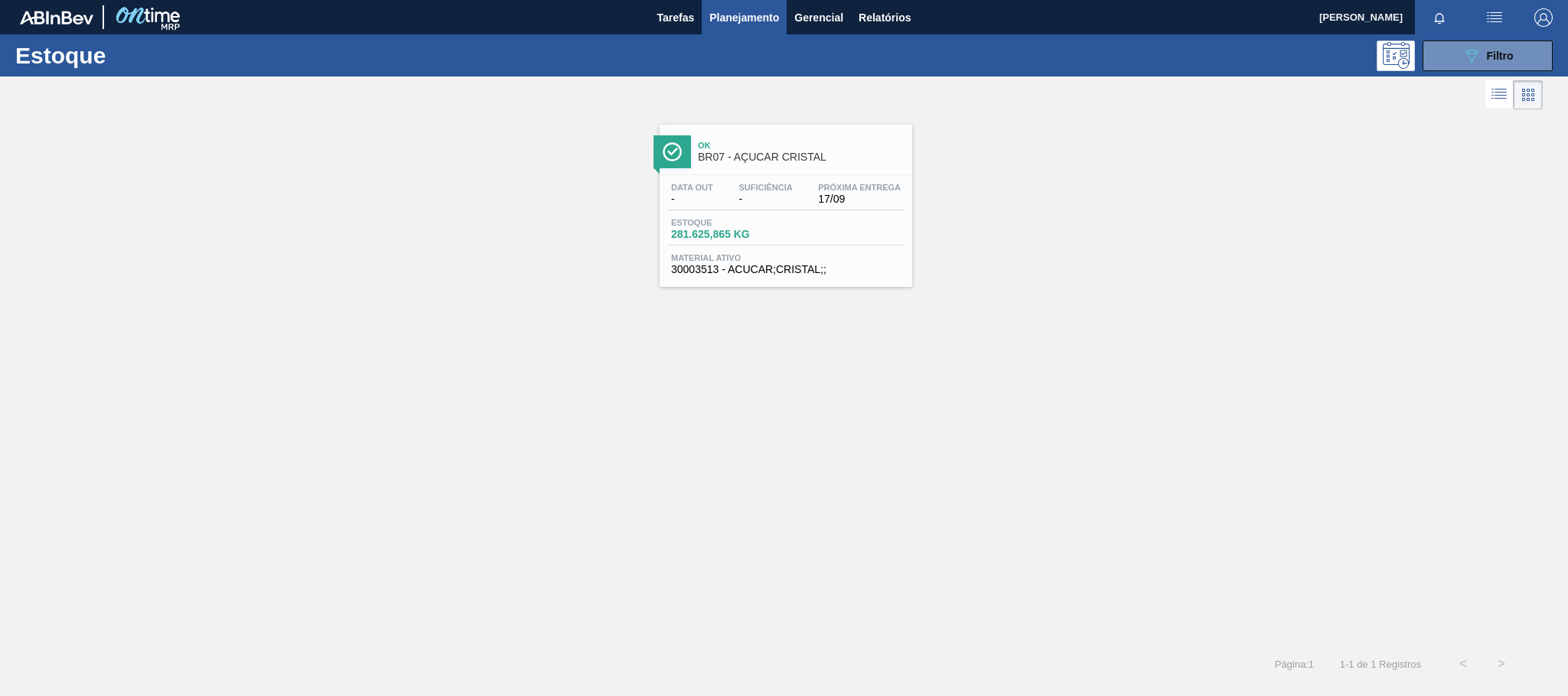
click at [776, 152] on div "Ok BR07 - AÇÚCAR CRISTAL" at bounding box center [801, 152] width 207 height 34
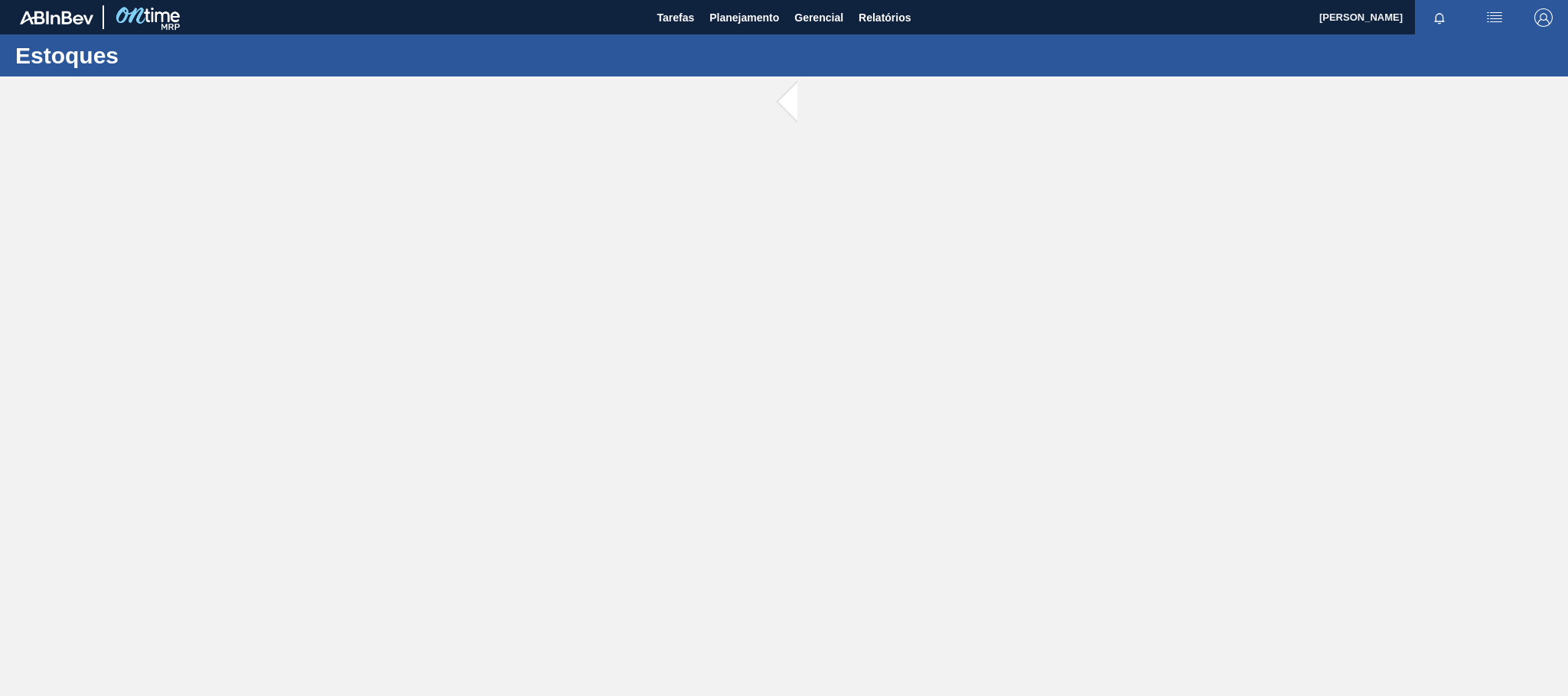
click at [776, 152] on main "Tarefas Planejamento Gerencial Relatórios [PERSON_NAME] todas como lido Estoques" at bounding box center [784, 348] width 1568 height 696
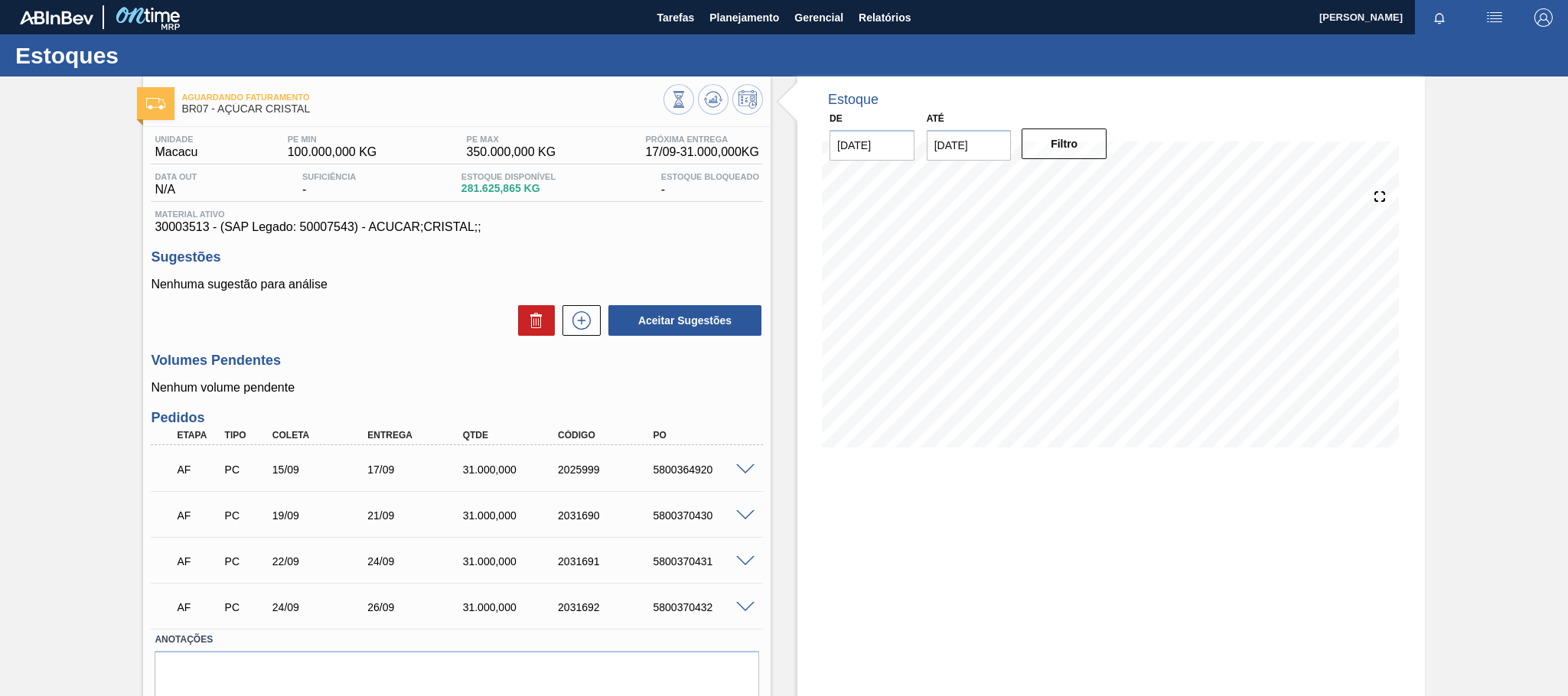
click at [1132, 585] on div "Estoque De [DATE] Até [DATE] Filtro 23/09 Projeção de Estoque 317,876.024 [DOMA…" at bounding box center [1111, 415] width 627 height 678
click at [760, 22] on span "Planejamento" at bounding box center [743, 17] width 70 height 18
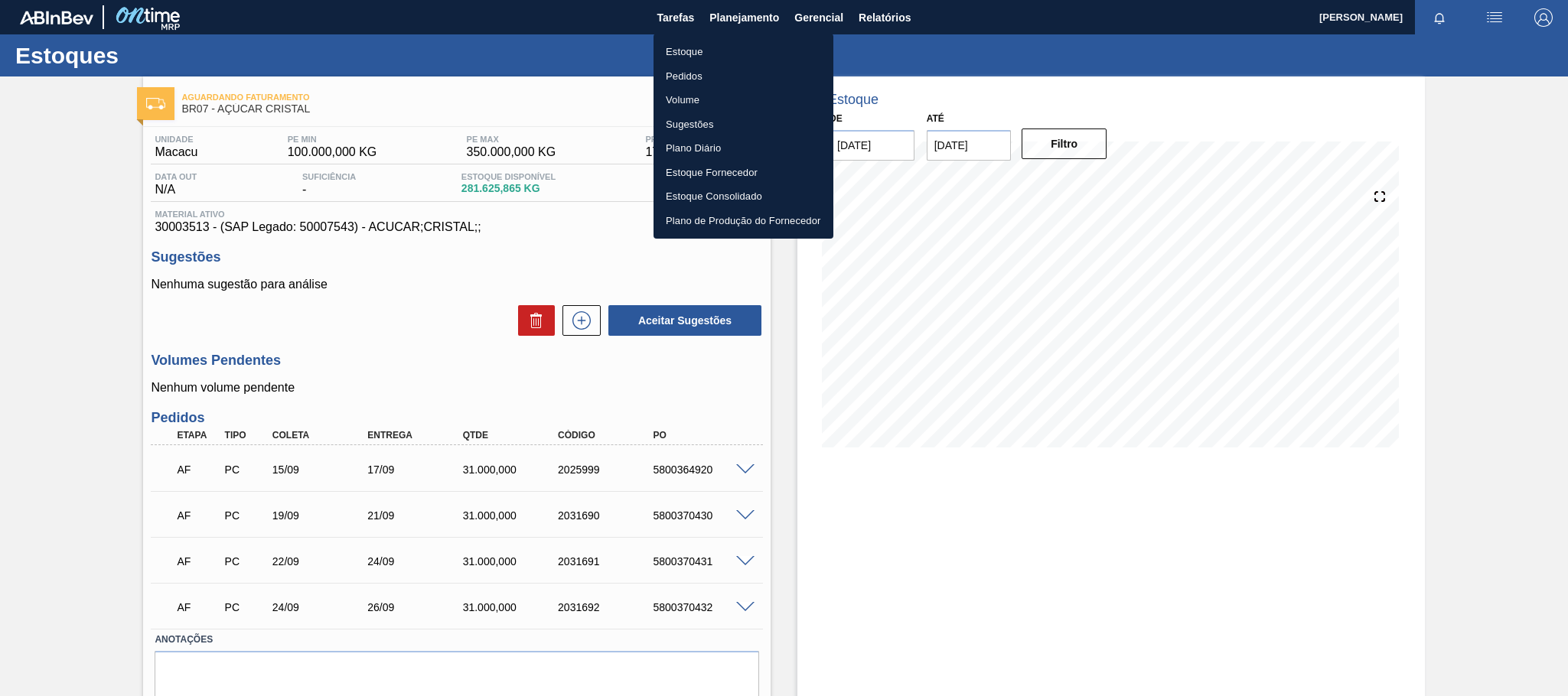
click at [689, 51] on li "Estoque" at bounding box center [743, 52] width 180 height 25
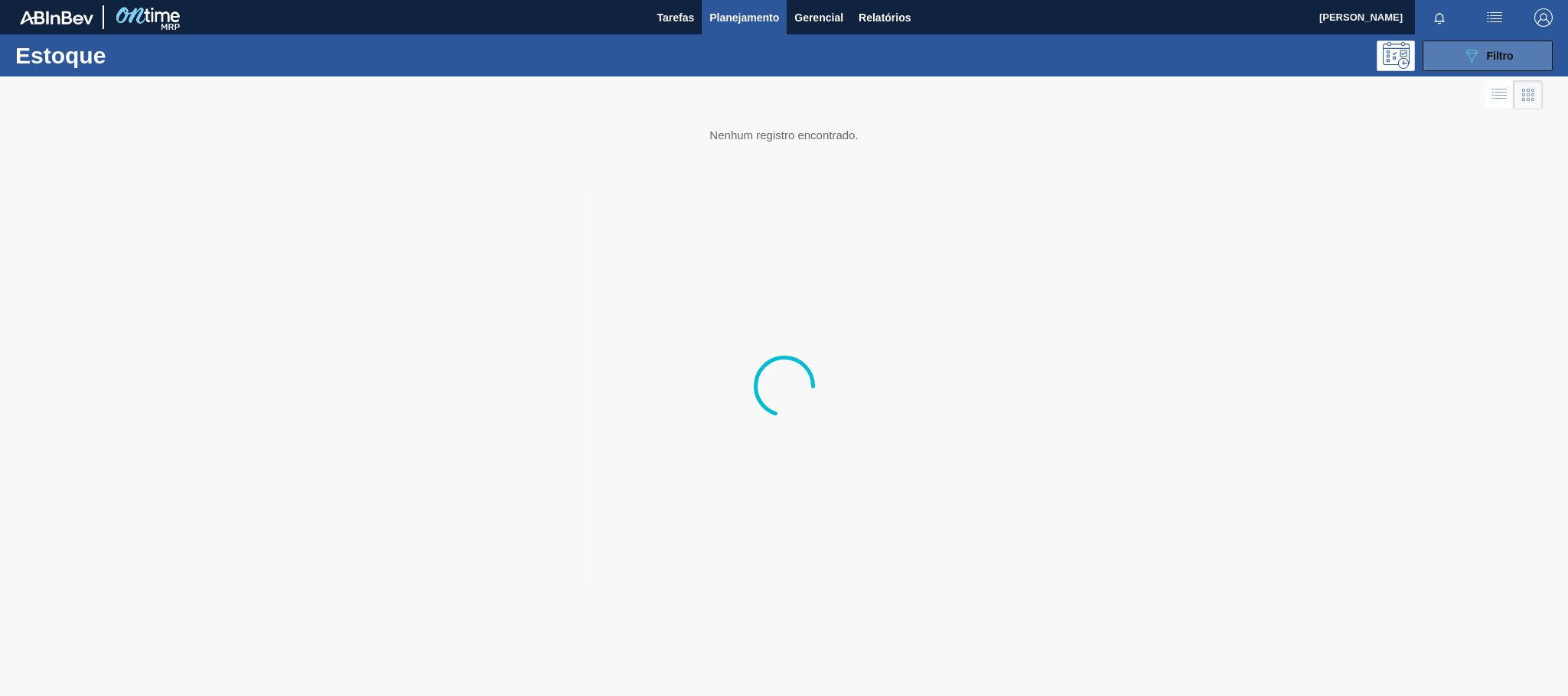
click at [1505, 54] on span "Filtro" at bounding box center [1500, 55] width 26 height 12
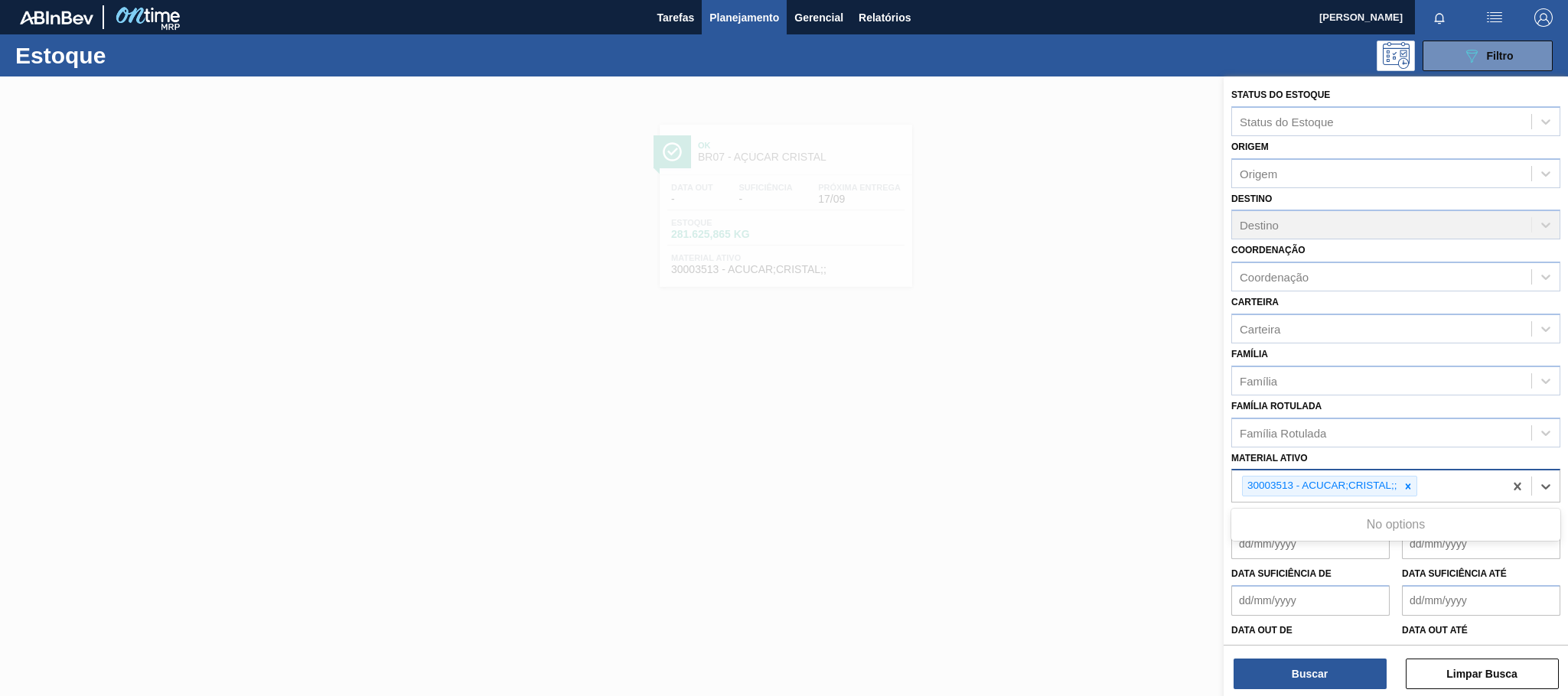
drag, startPoint x: 1414, startPoint y: 496, endPoint x: 1403, endPoint y: 498, distance: 11.2
click at [1409, 498] on div "30003513 - ACUCAR;CRISTAL;;" at bounding box center [1367, 486] width 272 height 31
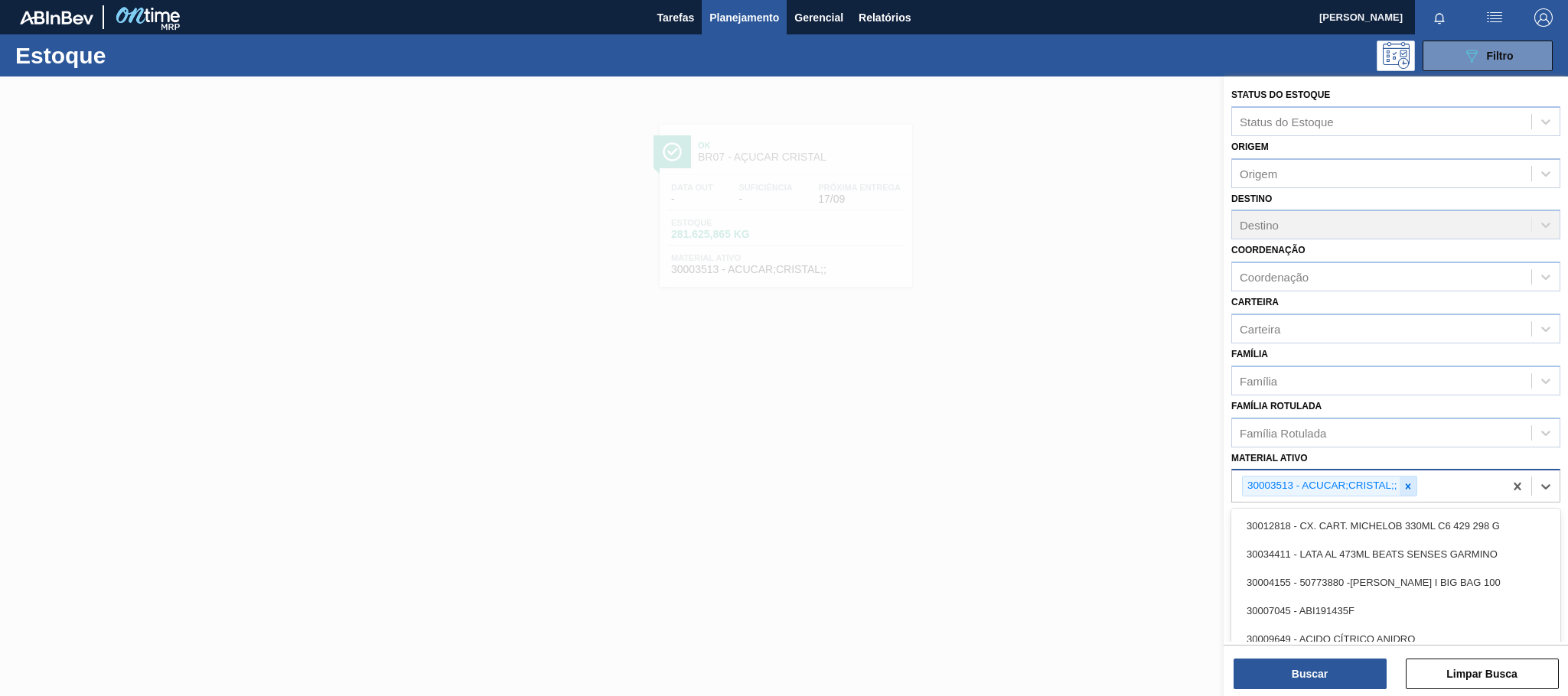
click at [1407, 494] on div at bounding box center [1408, 486] width 17 height 19
paste ativo "30008449"
type ativo "30008449"
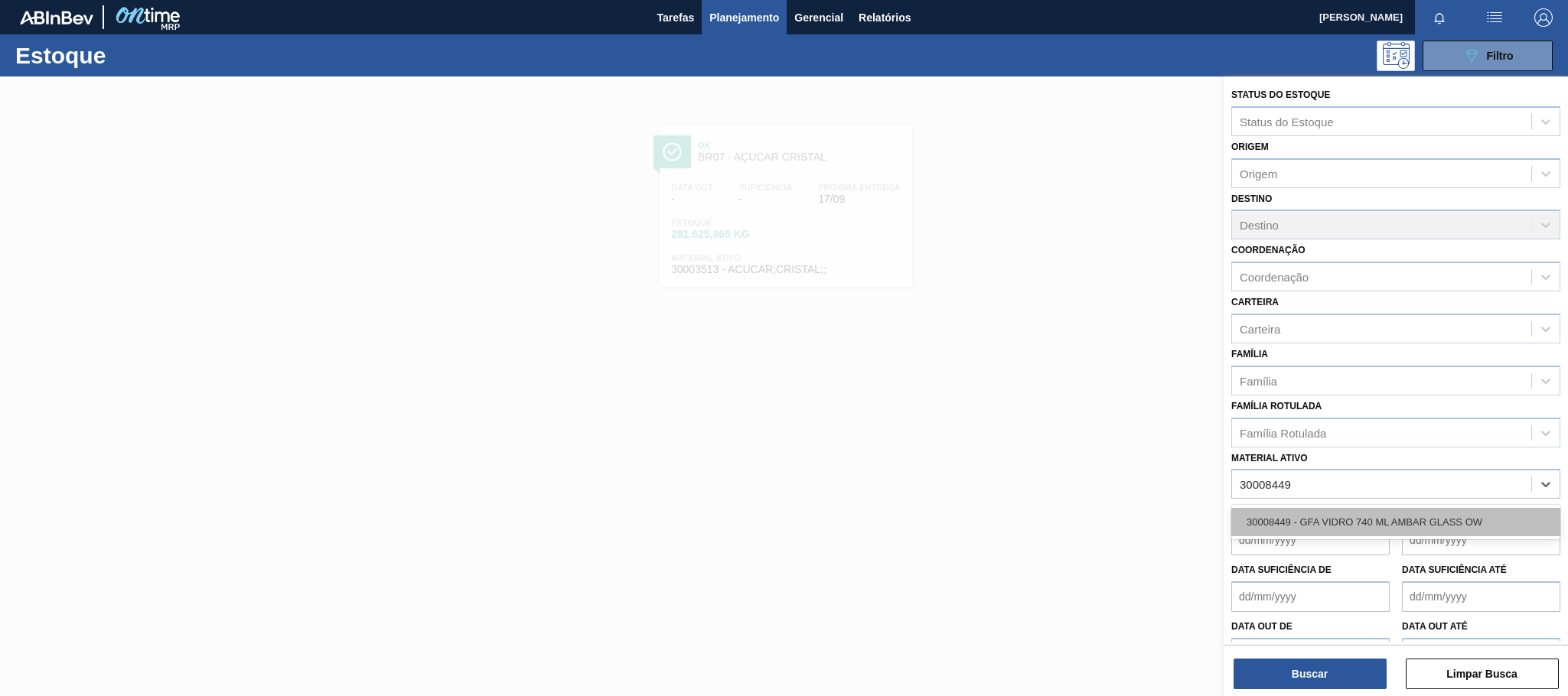
click at [1382, 521] on div "30008449 - GFA VIDRO 740 ML AMBAR GLASS OW" at bounding box center [1396, 521] width 329 height 28
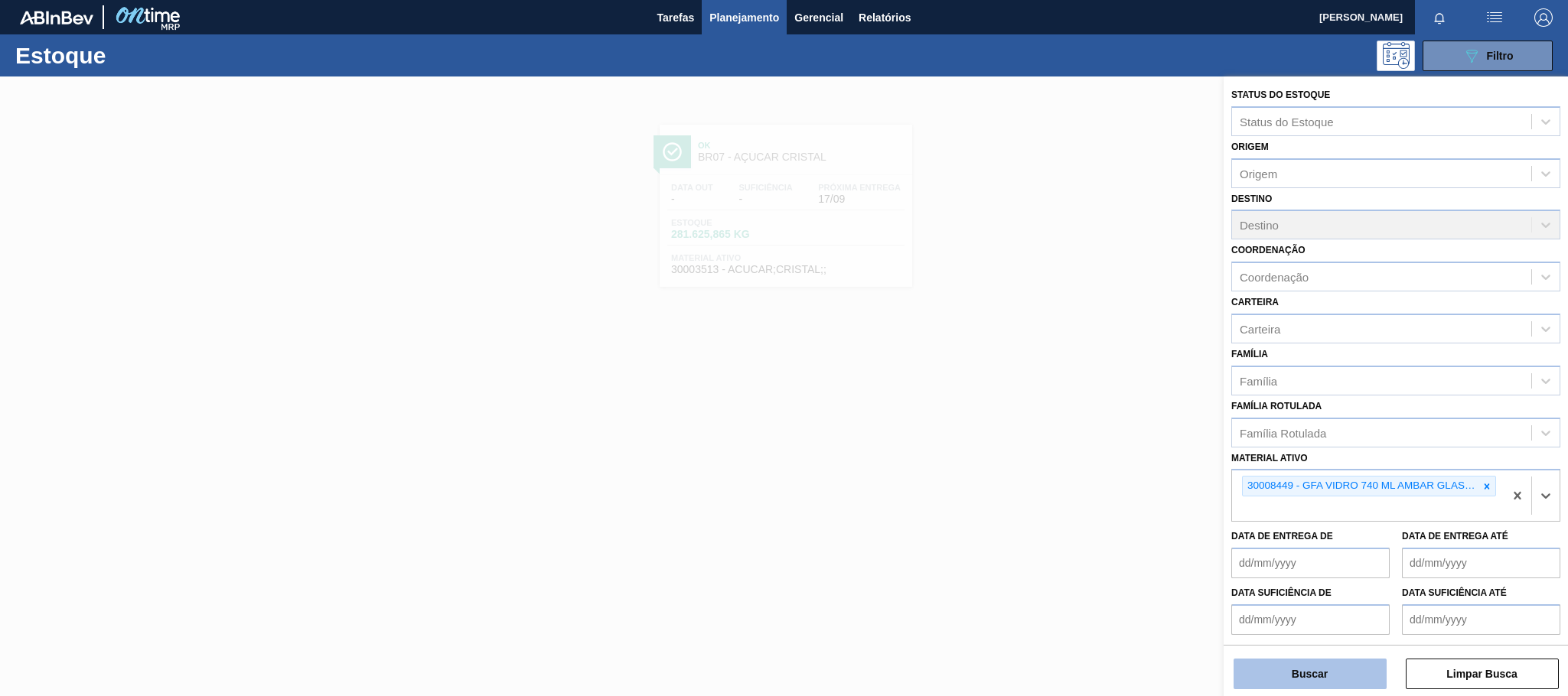
click at [1359, 680] on button "Buscar" at bounding box center [1310, 674] width 153 height 30
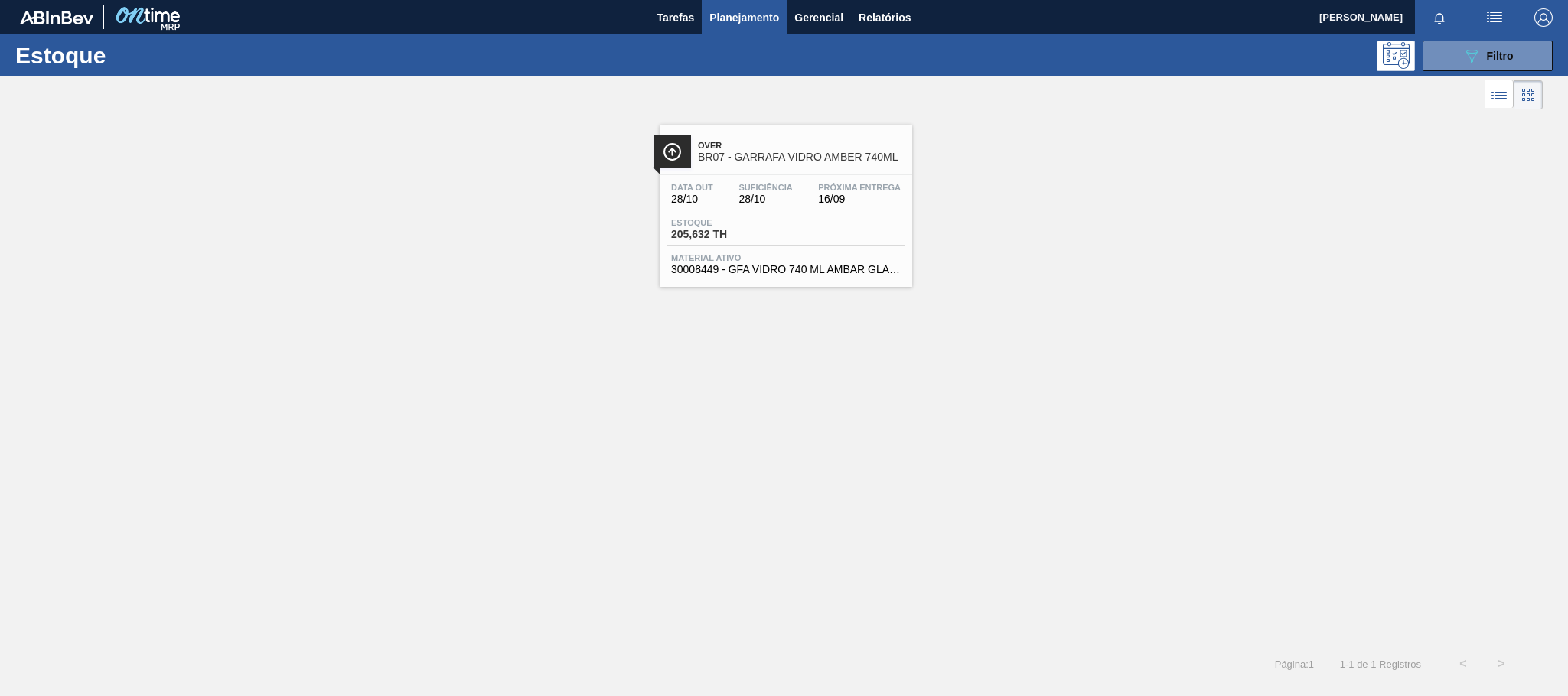
click at [834, 173] on div "Over BR07 - GARRAFA [PERSON_NAME] 740ML Data out 28/10 Suficiência 28/10 Próxim…" at bounding box center [785, 205] width 253 height 162
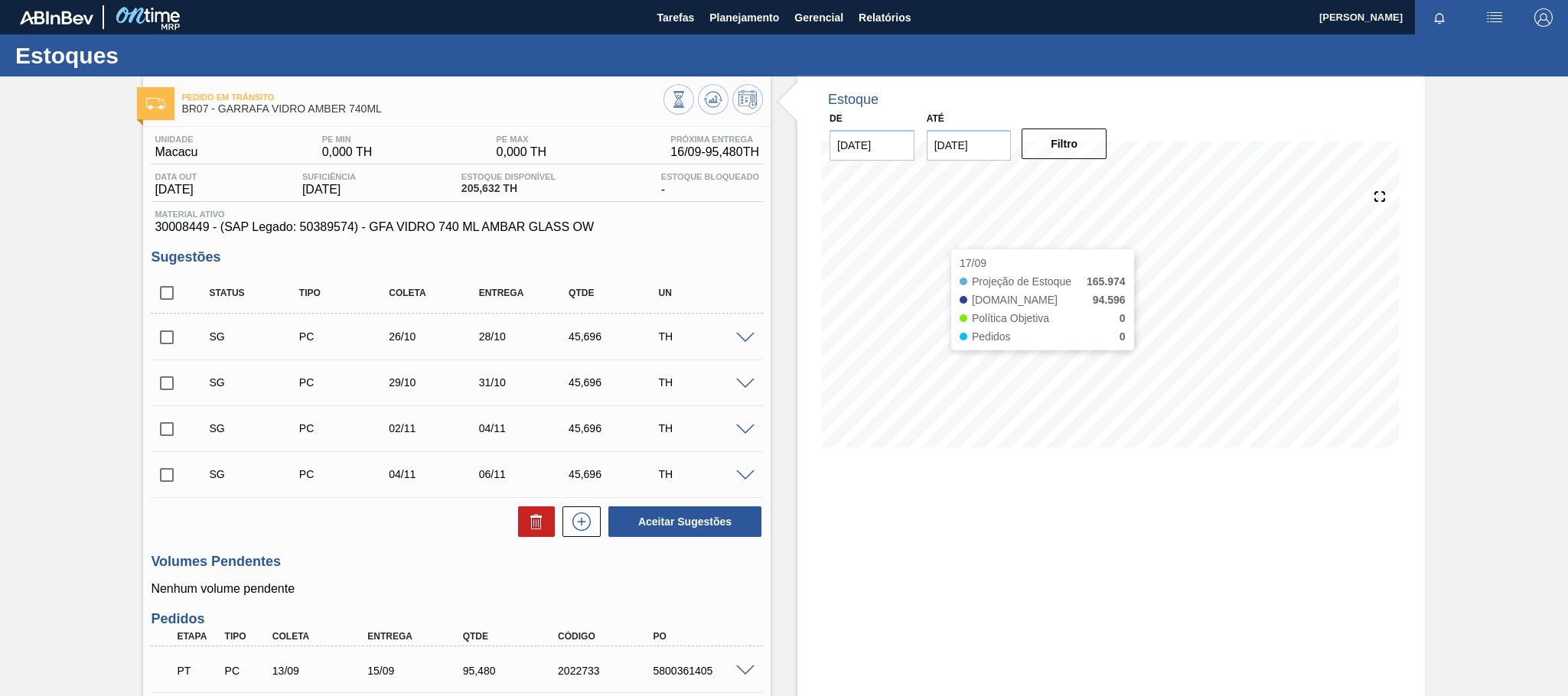
scroll to position [216, 0]
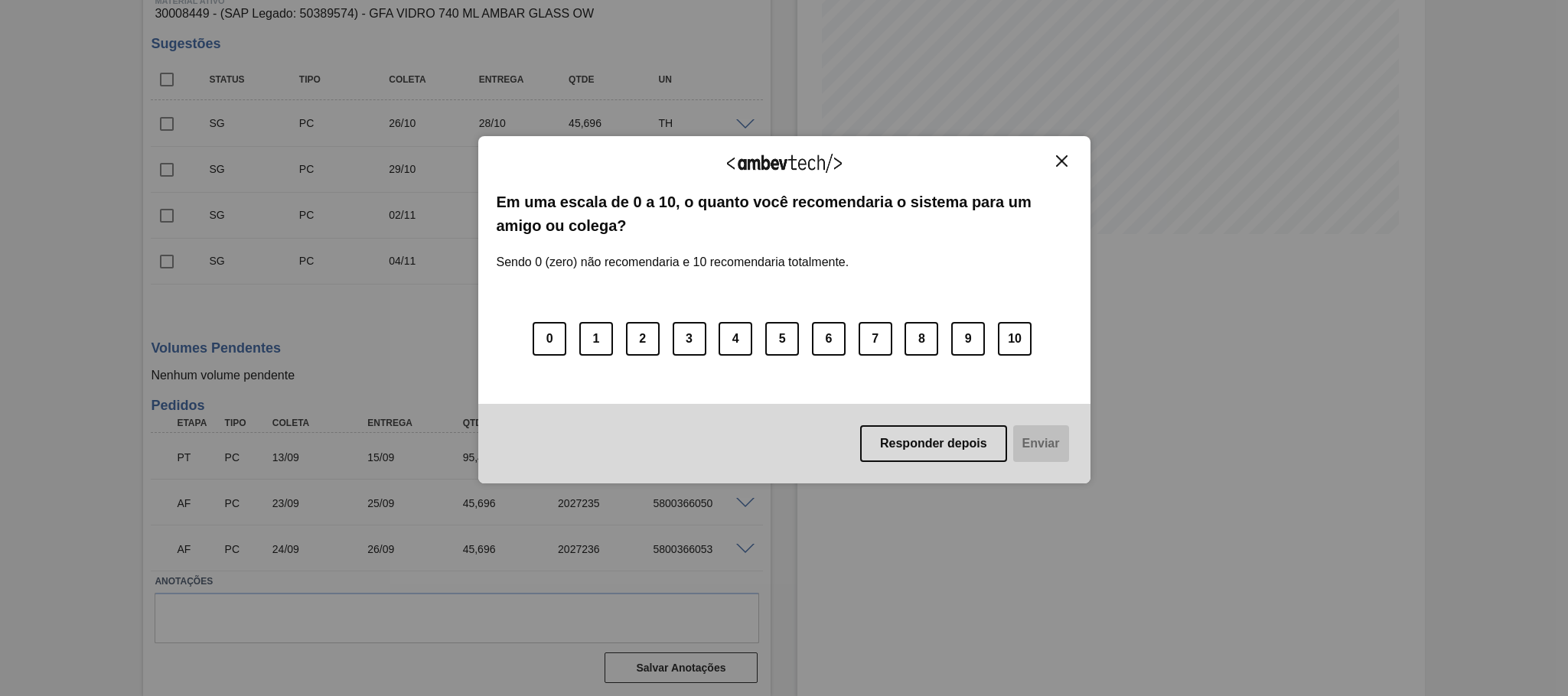
click at [1054, 164] on button "Close" at bounding box center [1062, 161] width 21 height 13
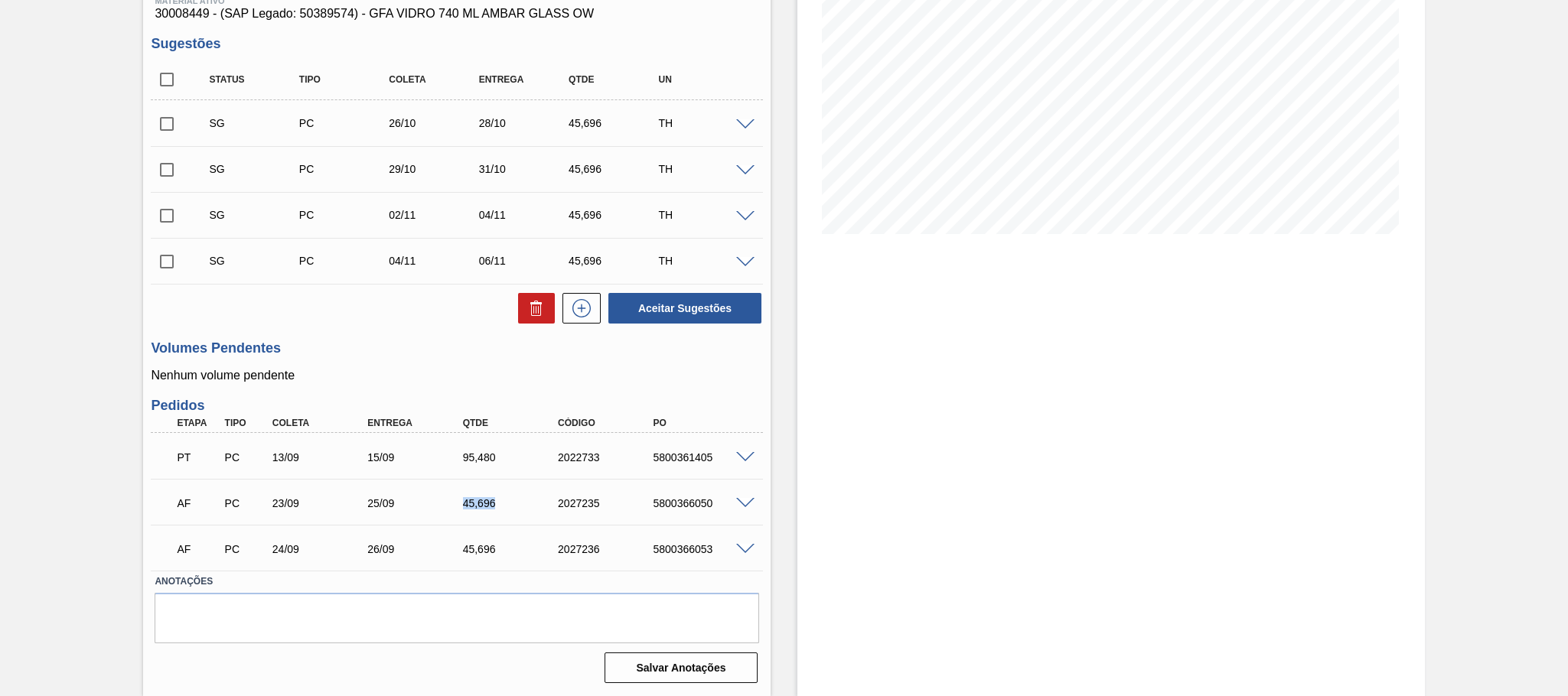
drag, startPoint x: 510, startPoint y: 504, endPoint x: 441, endPoint y: 516, distance: 70.0
click at [441, 516] on div "AF PC 23/09 25/09 45,[PHONE_NUMBER] 5800366050" at bounding box center [452, 502] width 572 height 30
copy div "45,696"
